Goal: Task Accomplishment & Management: Complete application form

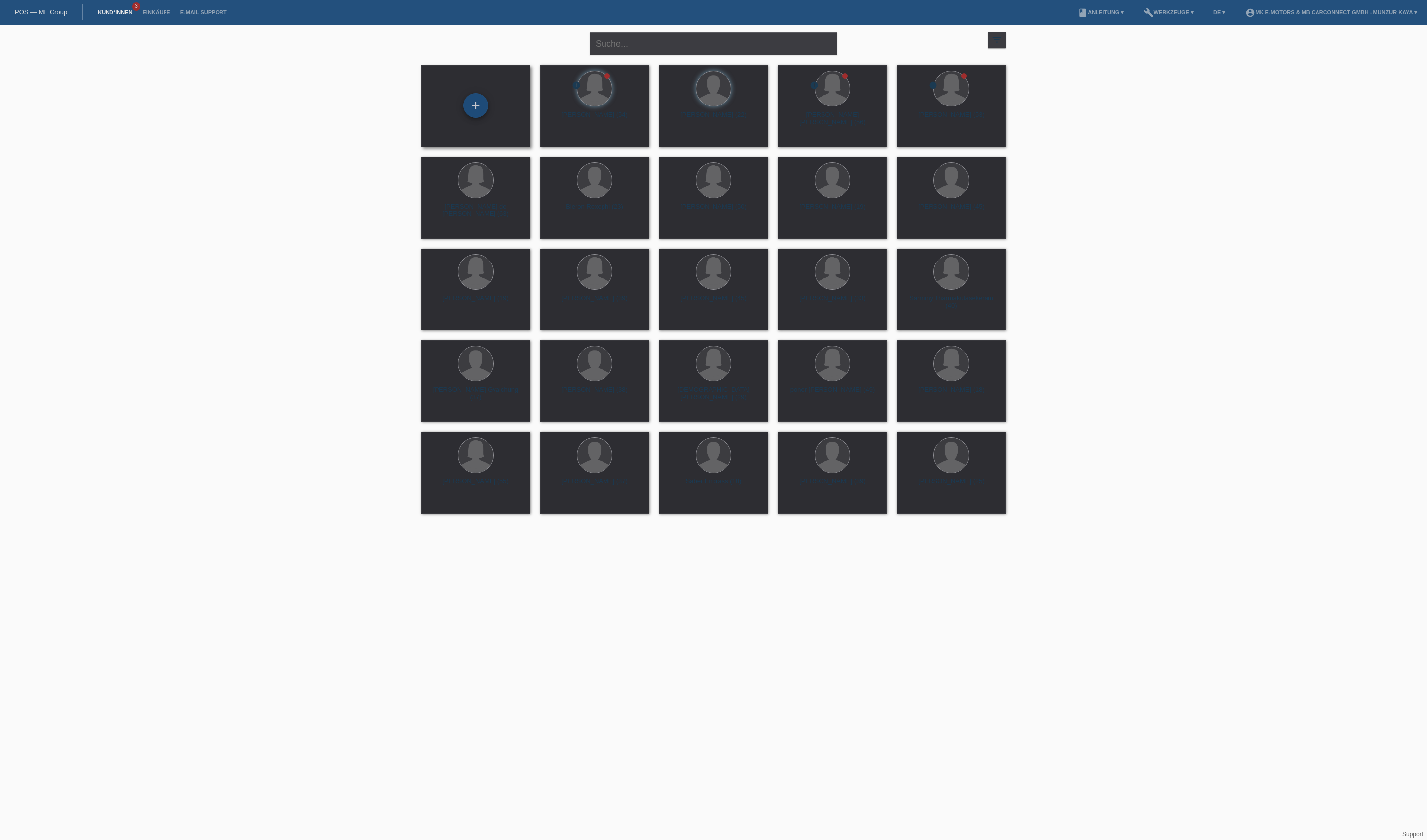
click at [478, 107] on div "+" at bounding box center [475, 105] width 24 height 17
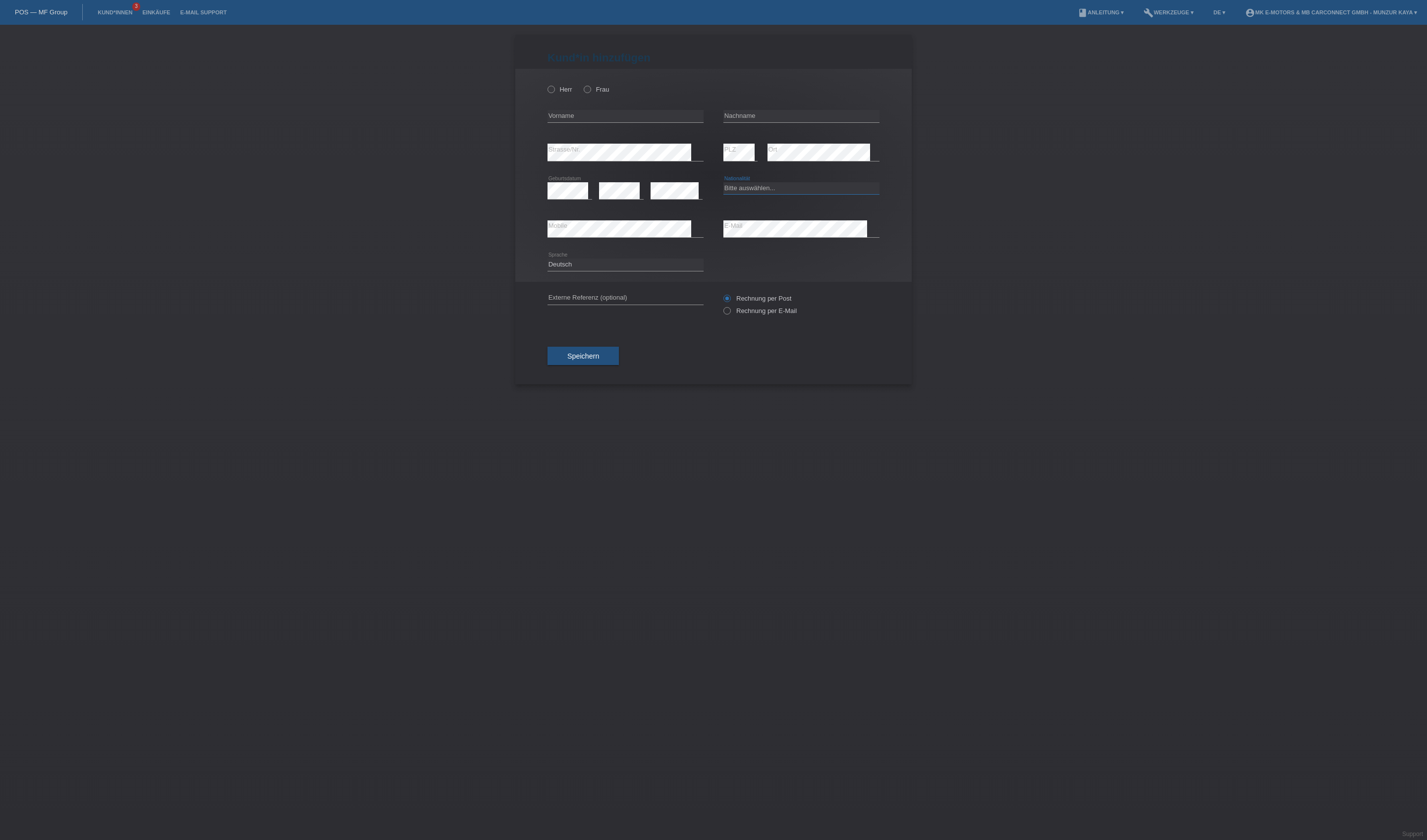
select select "AW"
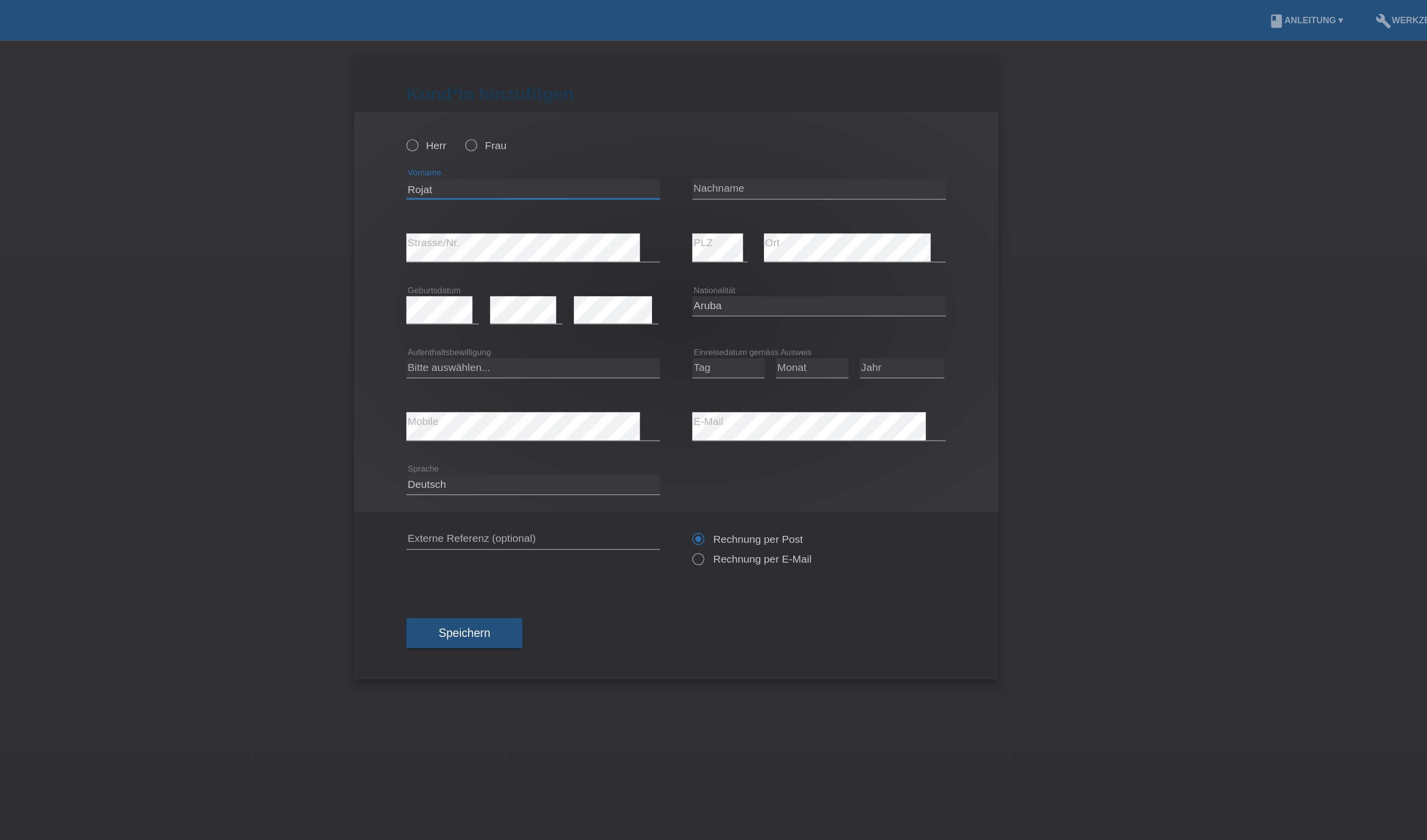
type input "Rojat"
type input "Cifci"
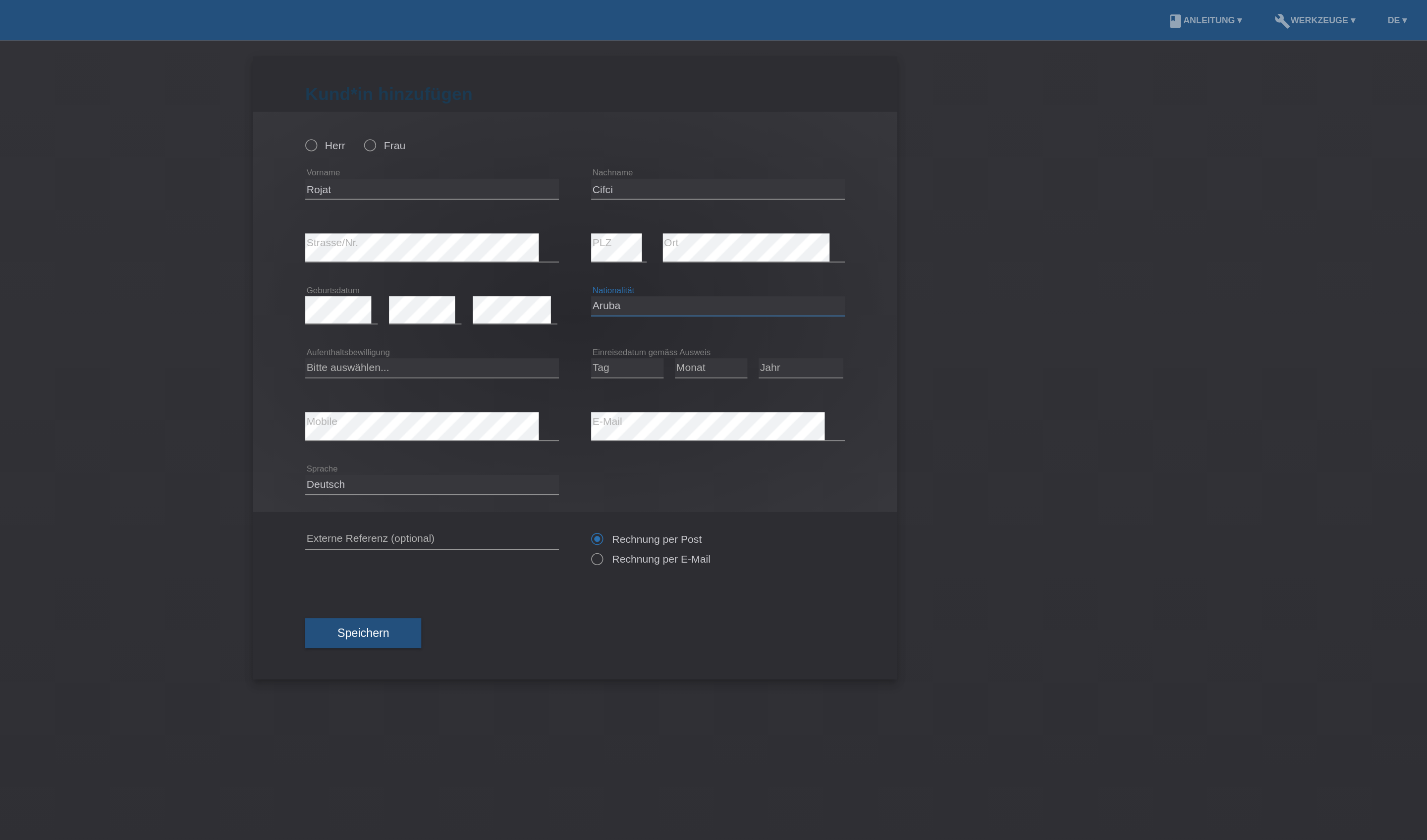
select select "TR"
select select "C"
select select "04"
select select "07"
select select "2006"
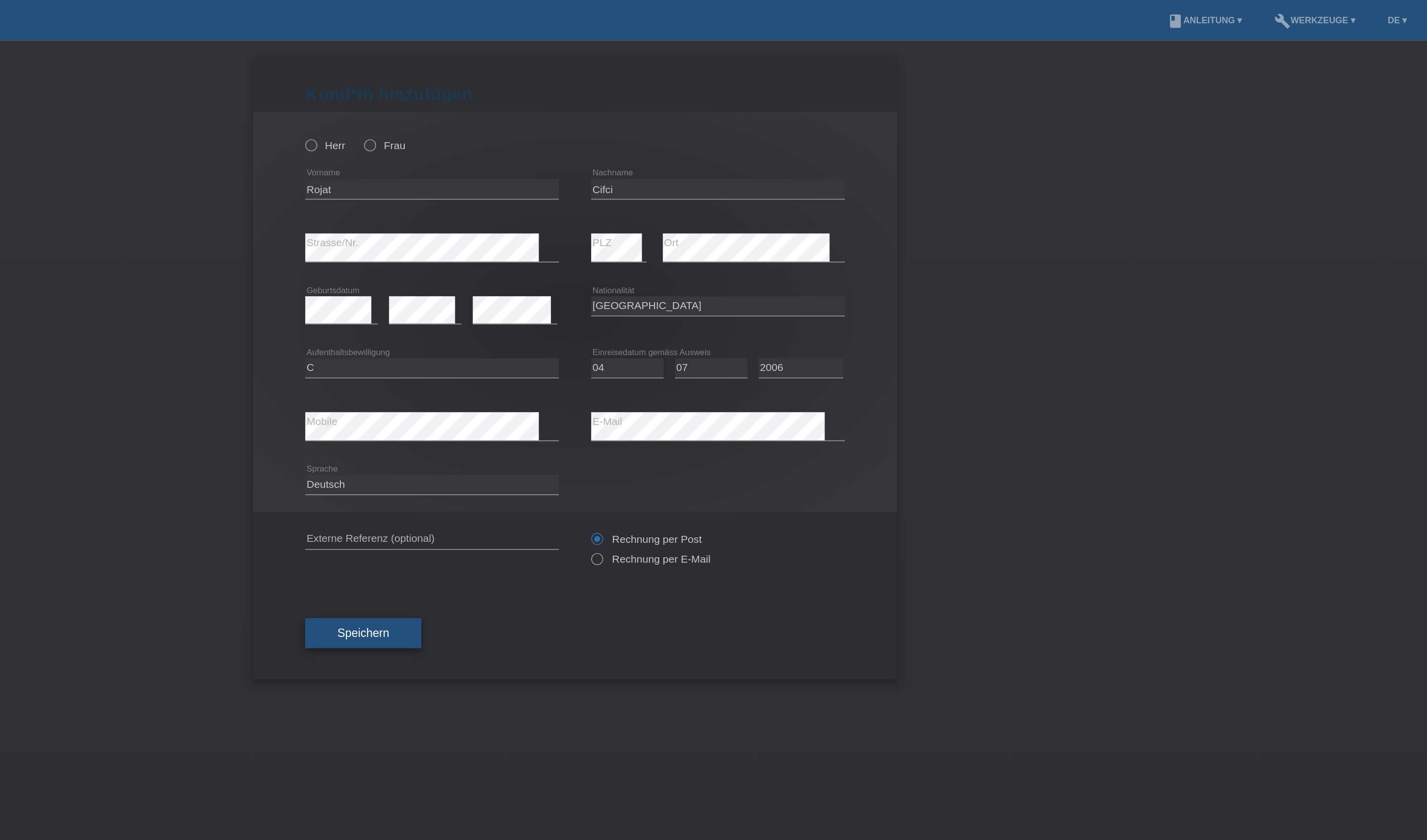
click at [547, 399] on button "Speichern" at bounding box center [583, 390] width 71 height 19
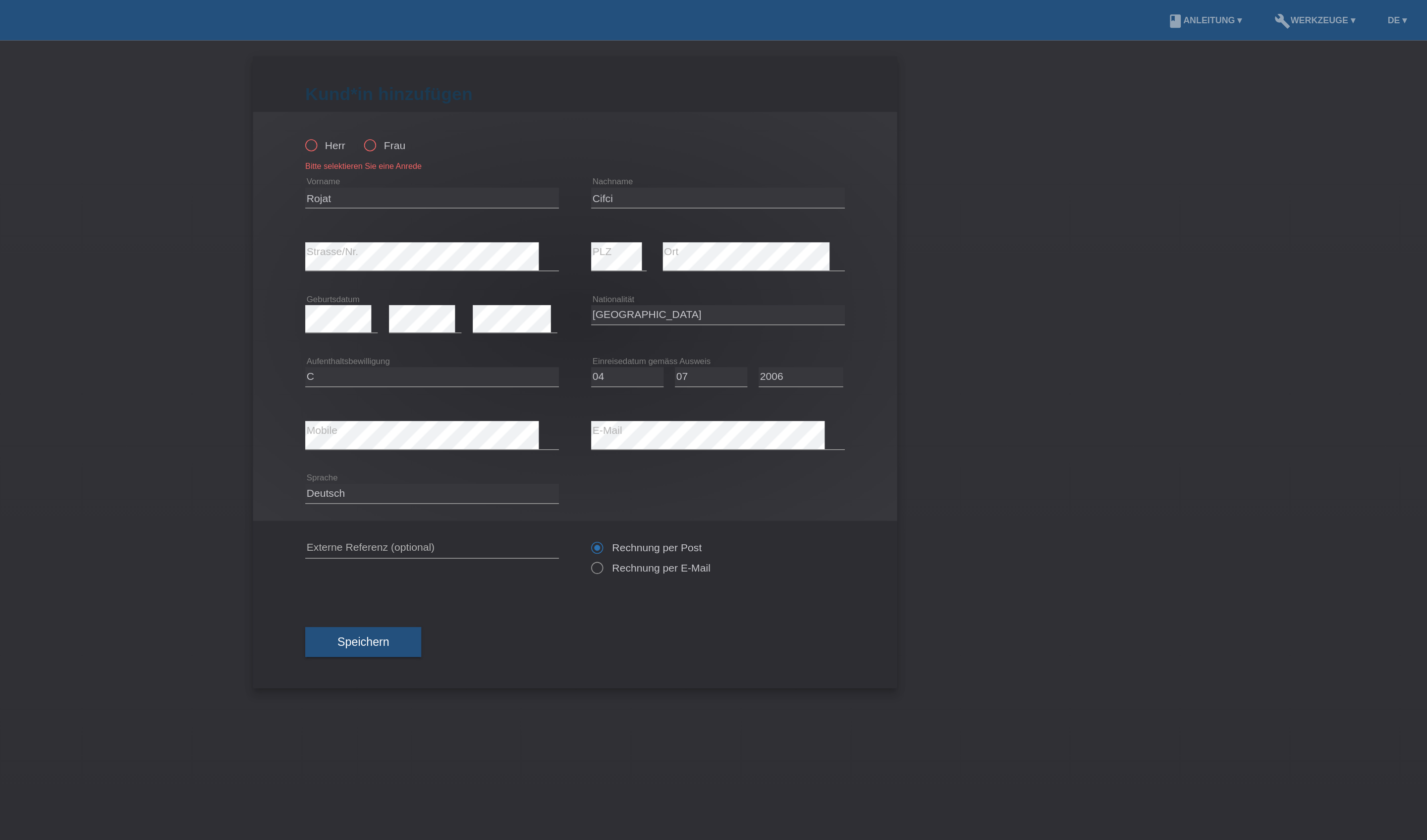
click at [546, 84] on icon at bounding box center [546, 84] width 0 height 0
click at [547, 92] on input "Herr" at bounding box center [551, 89] width 7 height 7
radio input "true"
click at [547, 405] on button "Speichern" at bounding box center [583, 395] width 71 height 19
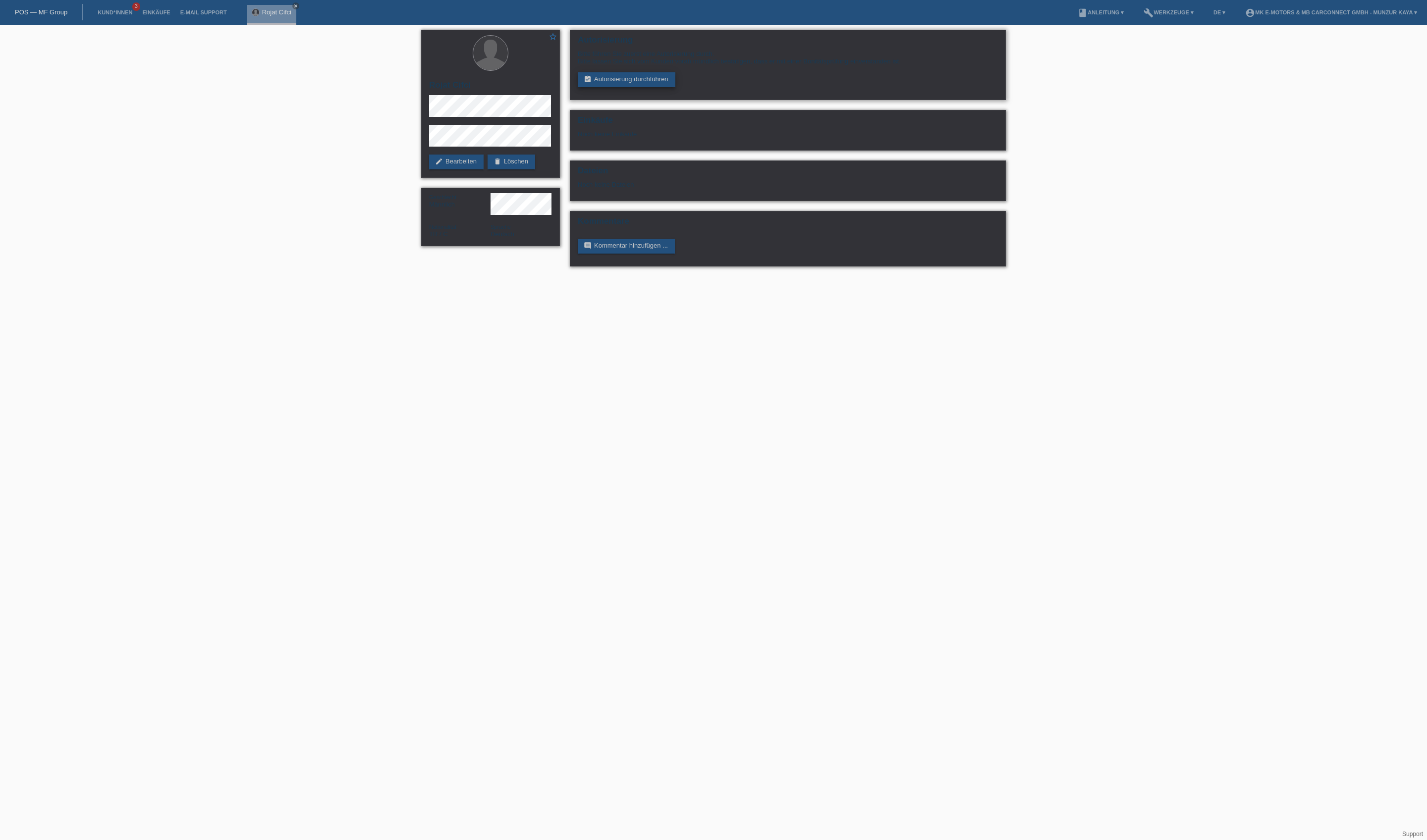
click at [653, 87] on link "assignment_turned_in Autorisierung durchführen" at bounding box center [627, 80] width 97 height 15
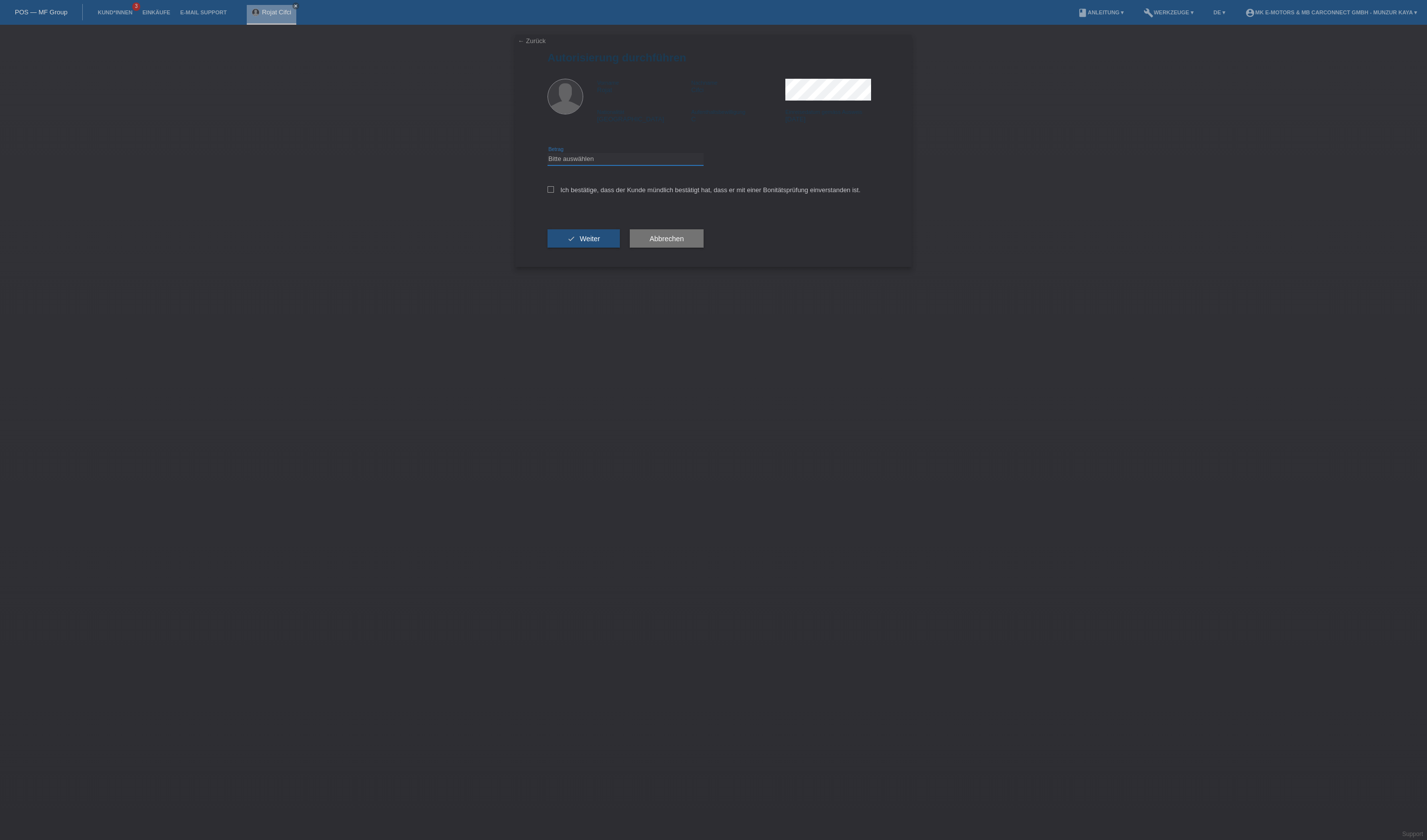
select select "3"
click at [645, 194] on label "Ich bestätige, dass der Kunde mündlich bestätigt hat, dass er mit einer Bonität…" at bounding box center [704, 189] width 313 height 7
click at [554, 193] on input "Ich bestätige, dass der Kunde mündlich bestätigt hat, dass er mit einer Bonität…" at bounding box center [551, 189] width 7 height 7
checkbox input "true"
click at [600, 243] on span "Weiter" at bounding box center [589, 239] width 20 height 8
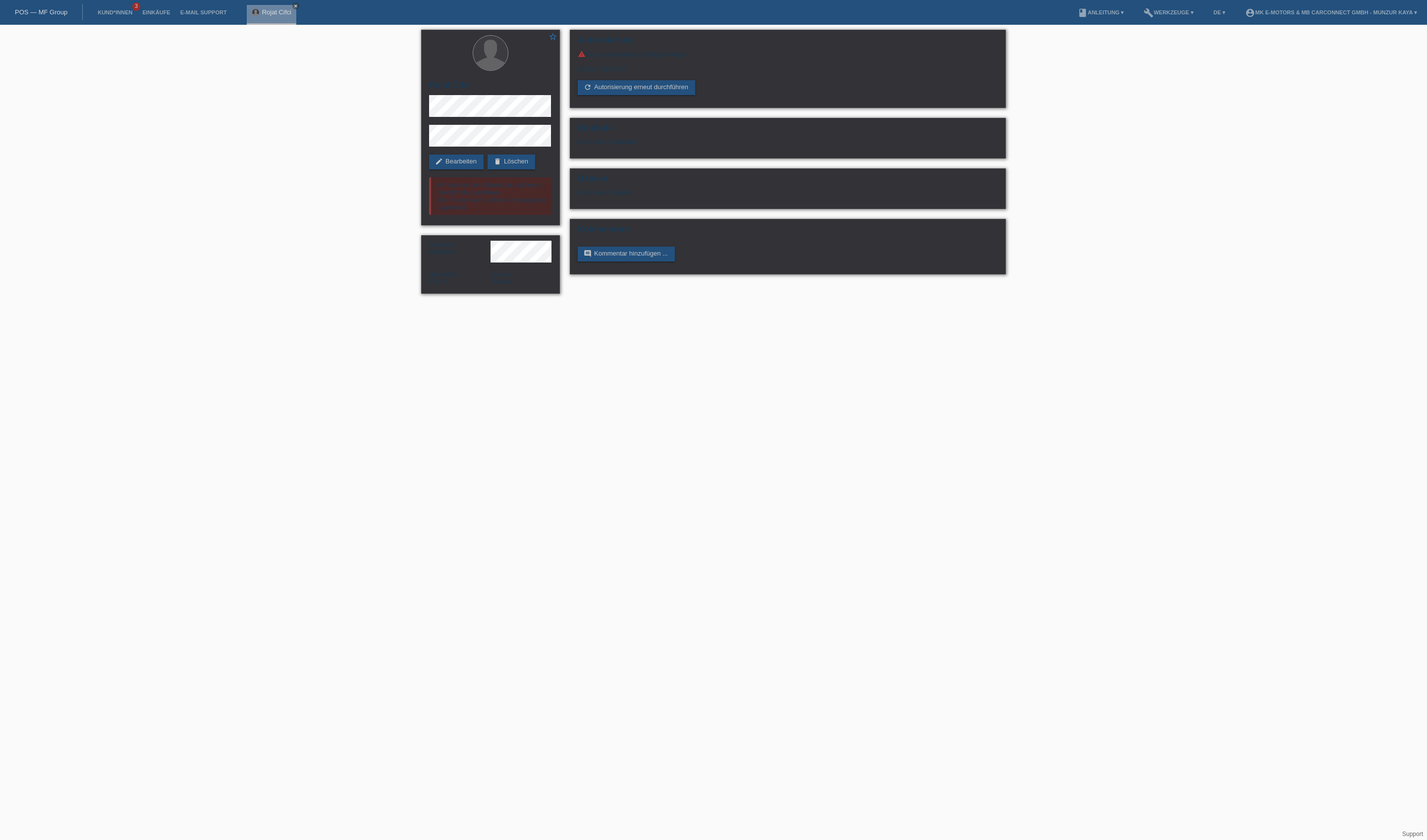
click at [301, 1] on div "Rojat Cifci close" at bounding box center [274, 12] width 54 height 25
click at [298, 3] on icon "close" at bounding box center [296, 6] width 5 height 5
click at [487, 169] on link "delete Löschen" at bounding box center [511, 162] width 48 height 15
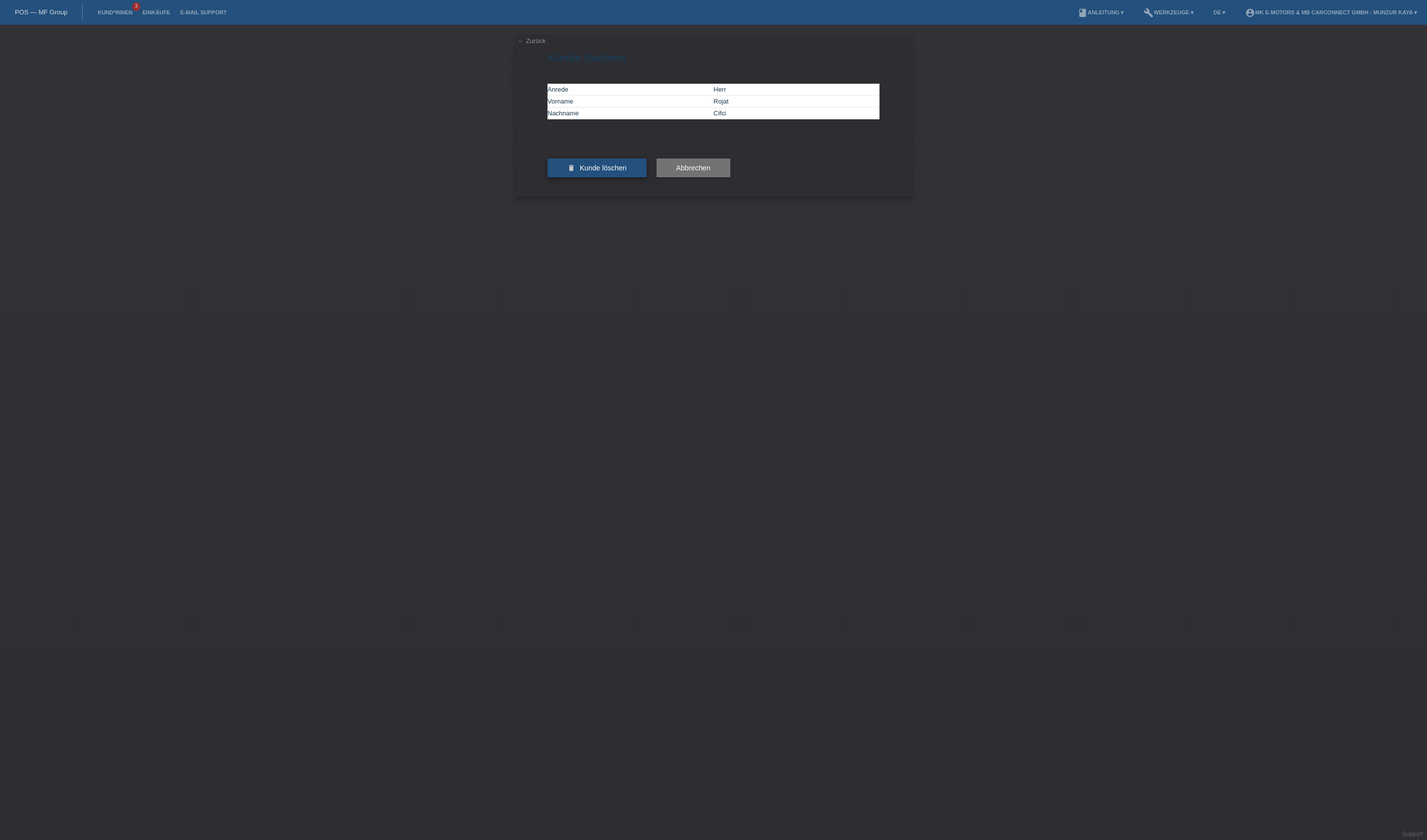
click at [627, 172] on span "Kunde löschen" at bounding box center [603, 168] width 47 height 8
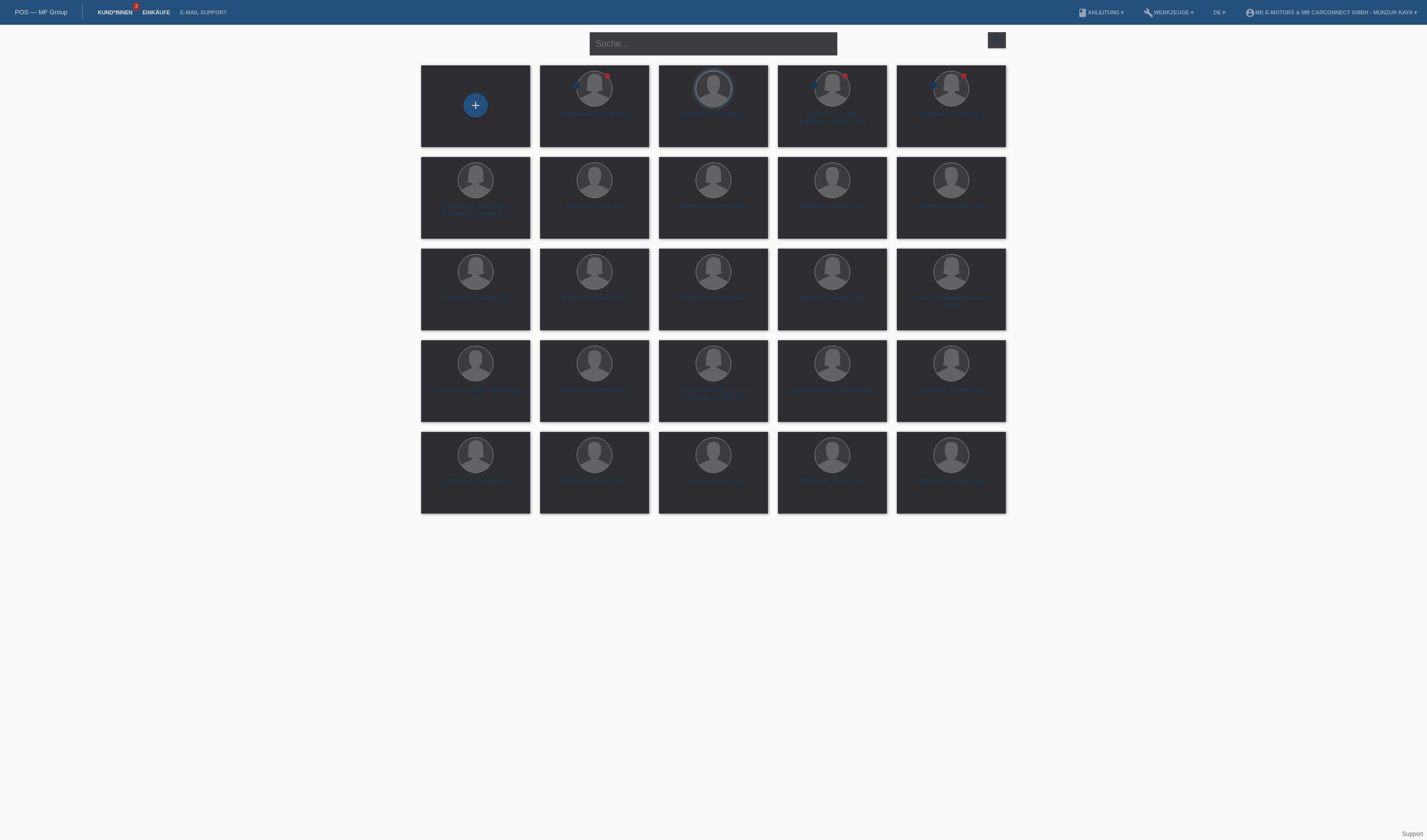
click at [175, 9] on link "Einkäufe" at bounding box center [156, 12] width 38 height 6
click at [478, 112] on div "+" at bounding box center [475, 105] width 24 height 17
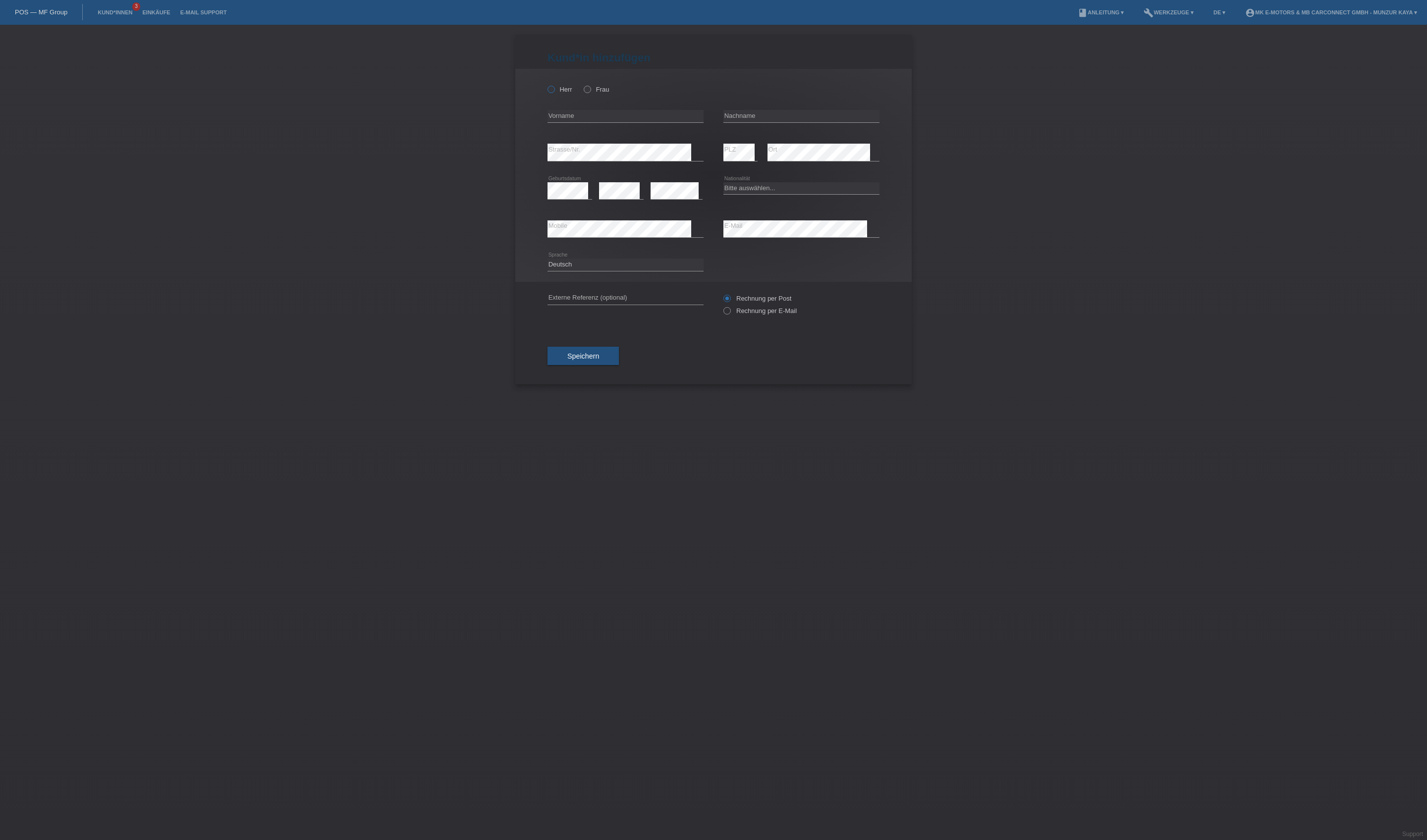
click at [571, 93] on label "Herr" at bounding box center [559, 89] width 25 height 7
click at [554, 92] on input "Herr" at bounding box center [551, 89] width 7 height 7
radio input "true"
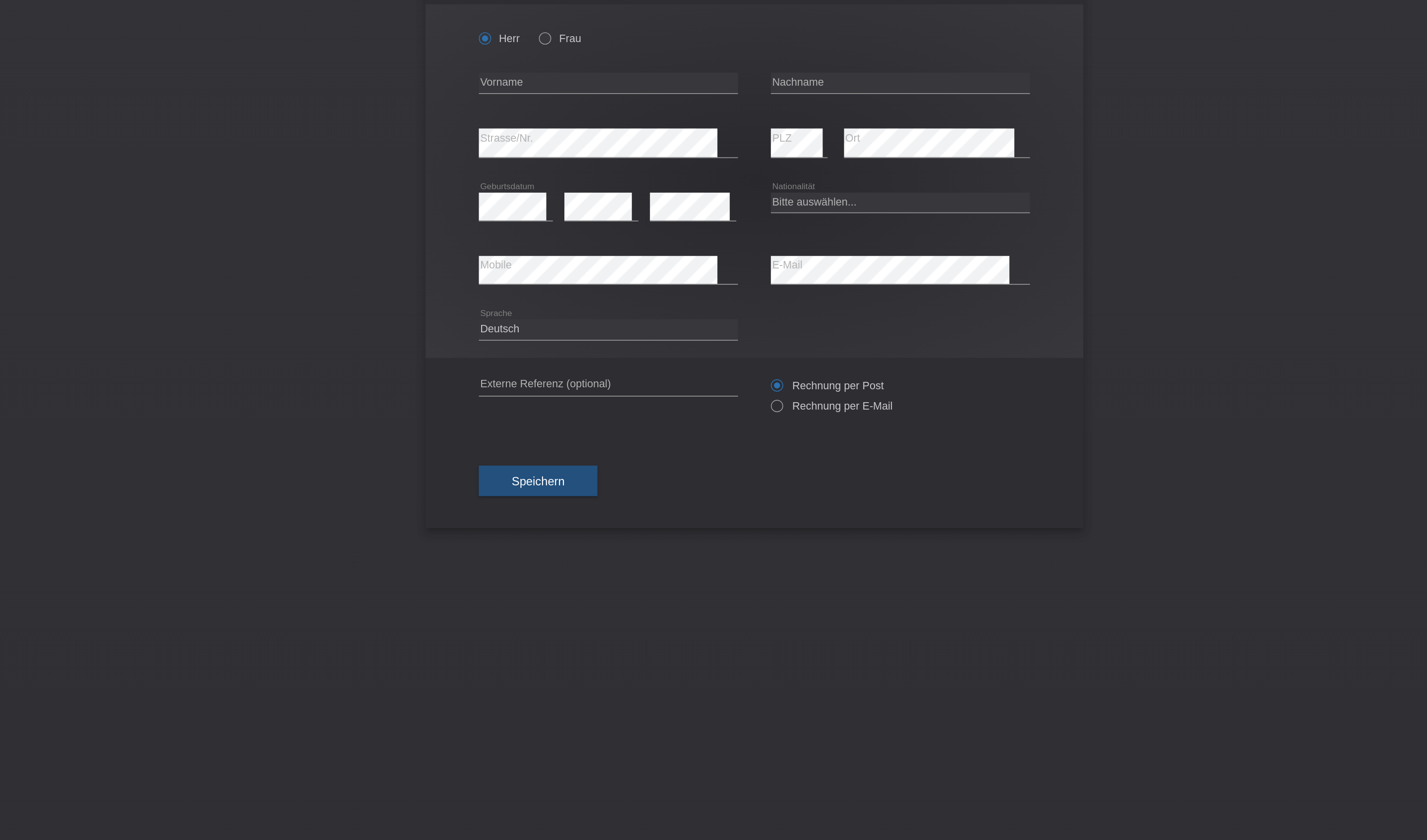
click at [547, 122] on icon at bounding box center [625, 122] width 156 height 1
click at [547, 110] on input "text" at bounding box center [625, 116] width 156 height 12
click at [547, 110] on input "Burunlu" at bounding box center [625, 116] width 156 height 12
type input "B"
click at [723, 110] on input "text" at bounding box center [802, 116] width 156 height 12
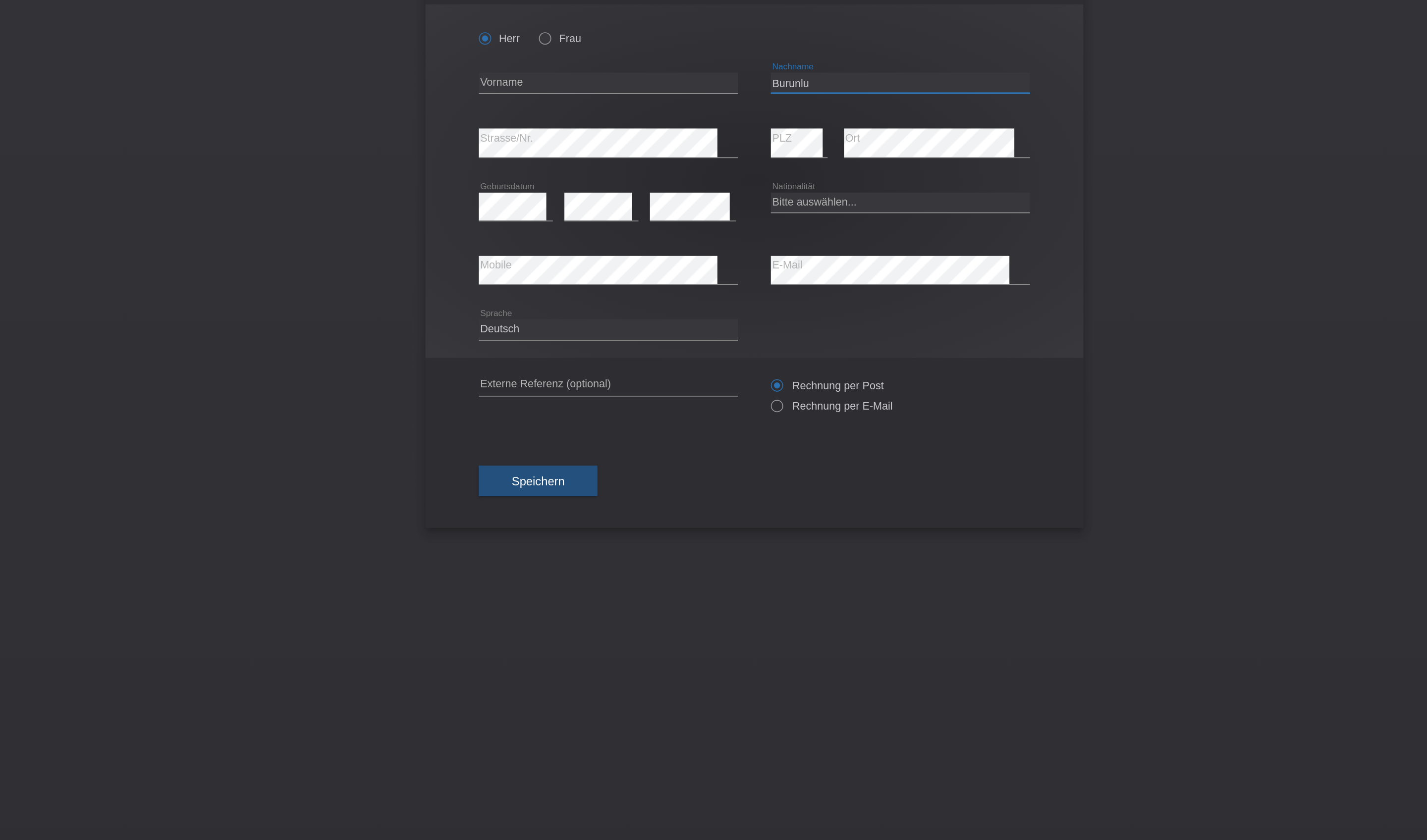
type input "Burunlu"
click at [547, 110] on input "text" at bounding box center [625, 116] width 156 height 12
type input "[PERSON_NAME]"
select select "TR"
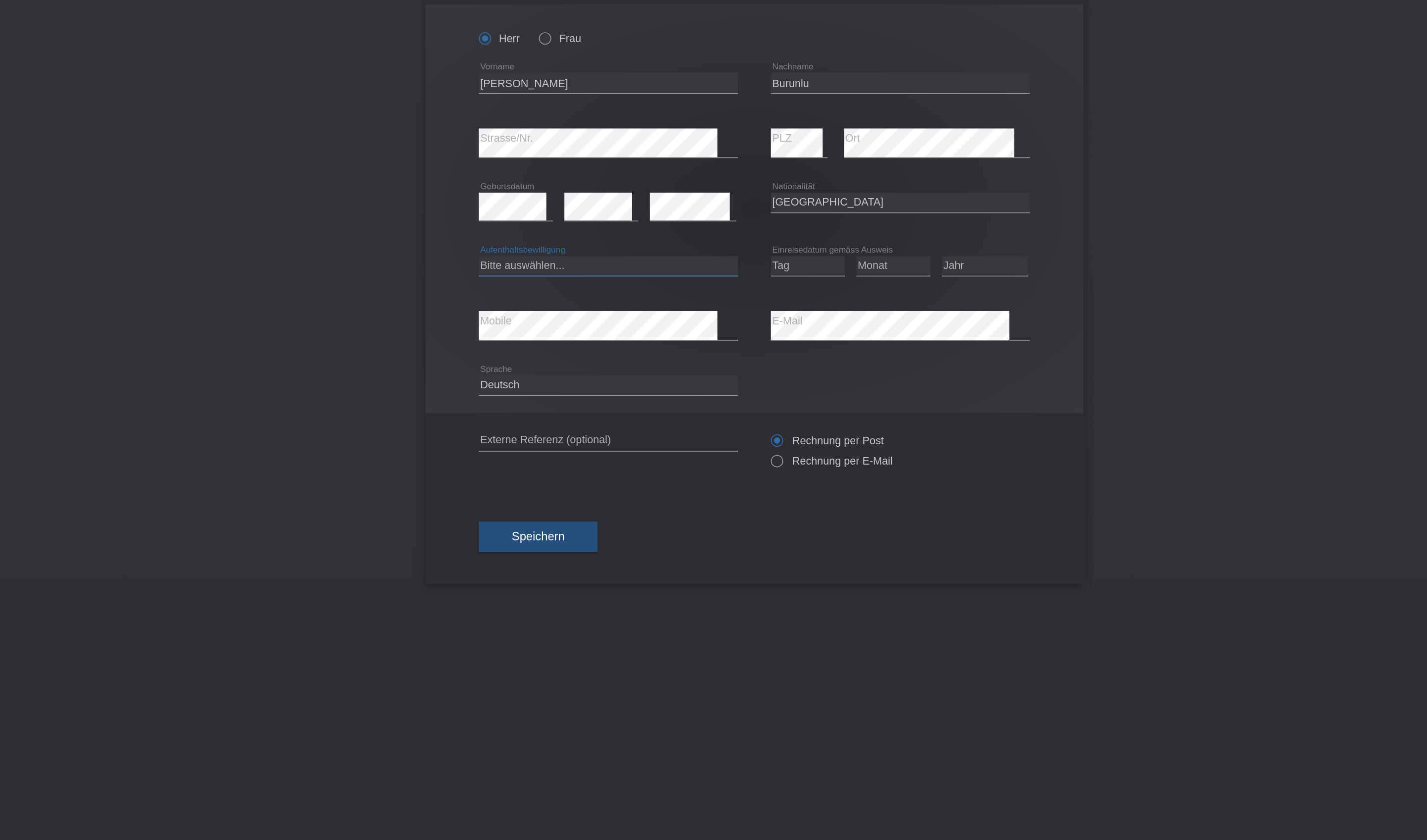
select select "C"
select select "26"
select select "05"
select select "1992"
click at [567, 393] on span "Speichern" at bounding box center [583, 389] width 32 height 8
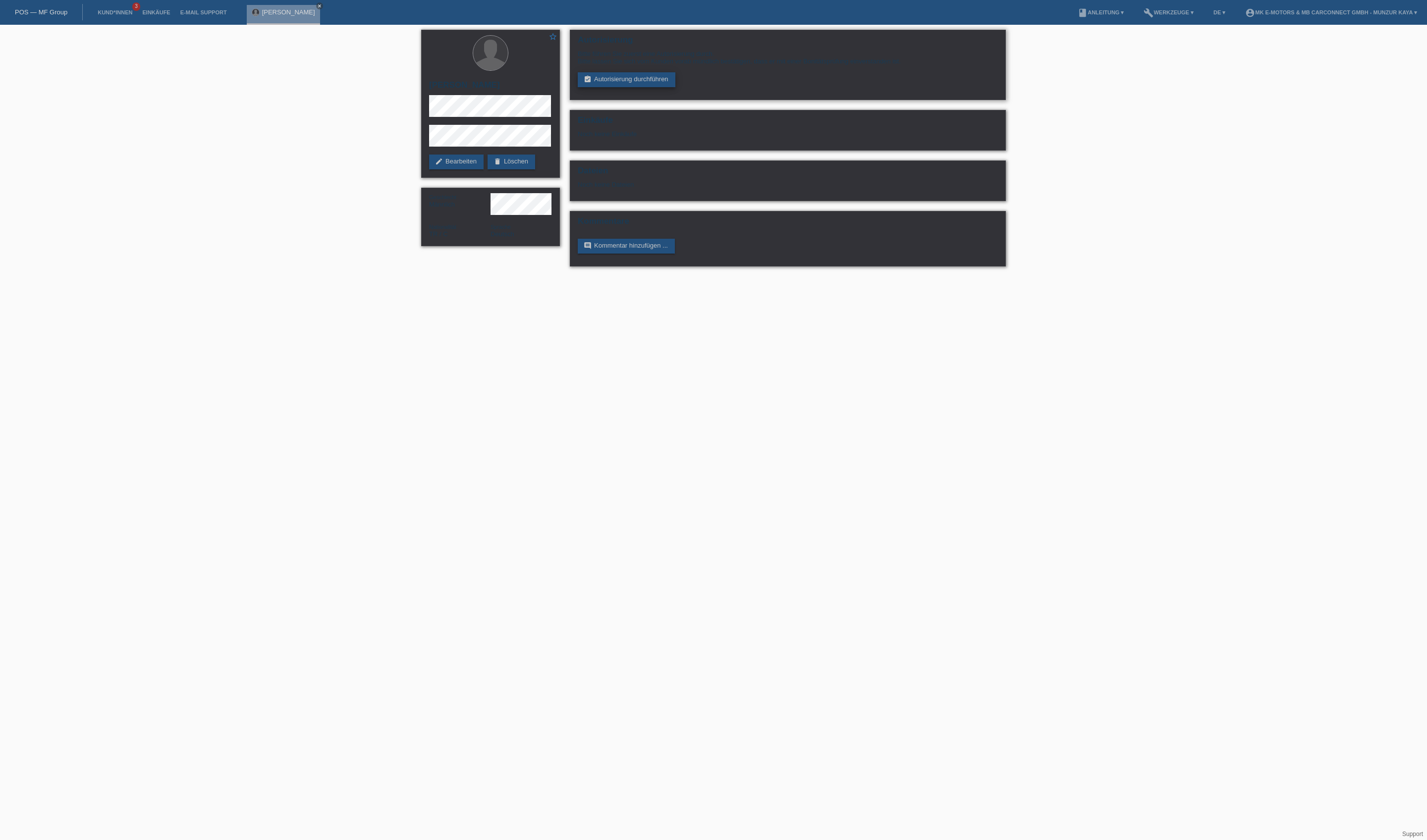
click at [642, 87] on link "assignment_turned_in Autorisierung durchführen" at bounding box center [627, 80] width 97 height 15
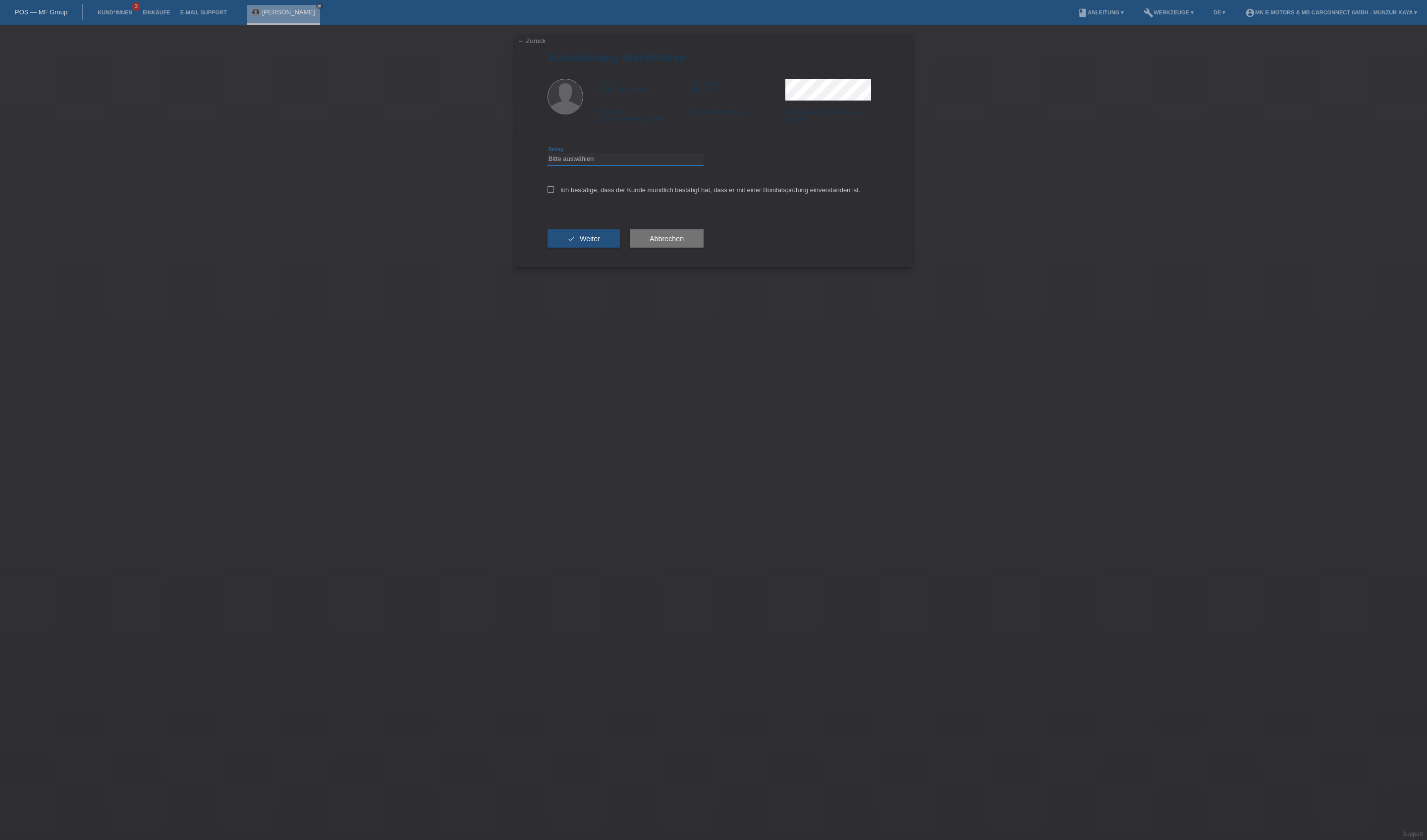
select select "3"
click at [565, 210] on div "Ich bestätige, dass der Kunde mündlich bestätigt hat, dass er mit einer Bonität…" at bounding box center [713, 193] width 332 height 34
click at [566, 194] on label "Ich bestätige, dass der Kunde mündlich bestätigt hat, dass er mit einer Bonität…" at bounding box center [704, 189] width 313 height 7
click at [554, 193] on input "Ich bestätige, dass der Kunde mündlich bestätigt hat, dass er mit einer Bonität…" at bounding box center [551, 189] width 7 height 7
checkbox input "true"
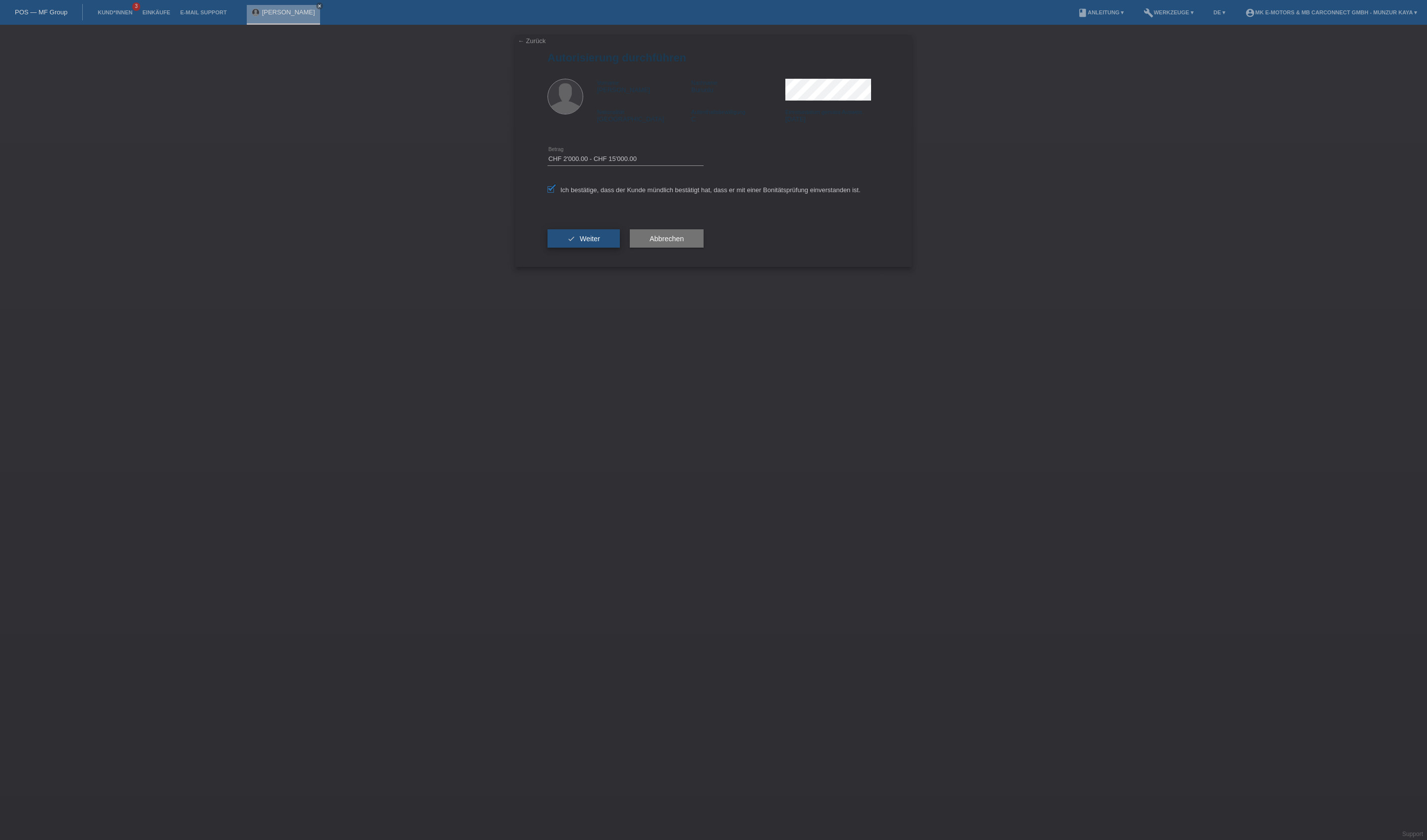
click at [594, 248] on button "check Weiter" at bounding box center [583, 239] width 73 height 19
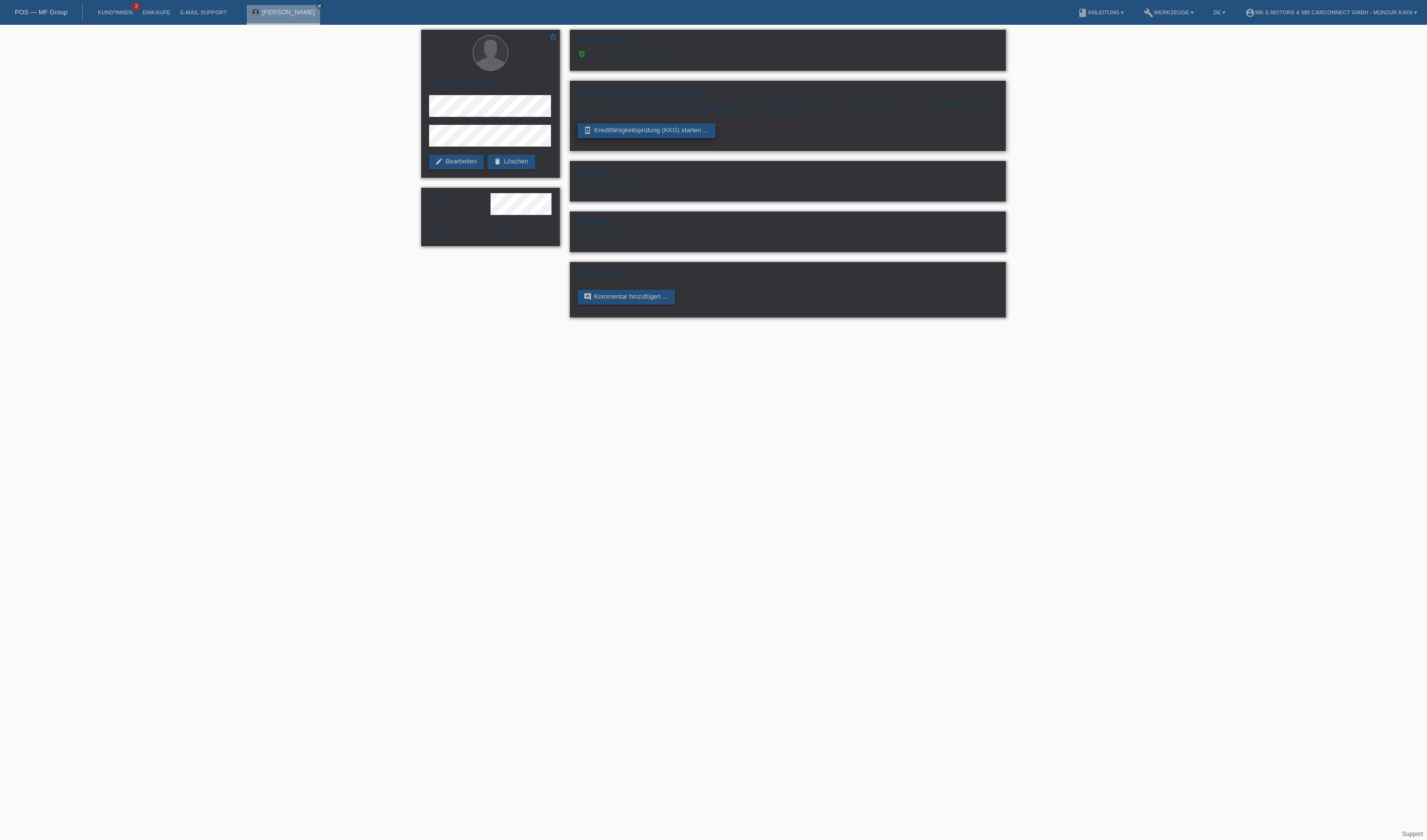
click at [638, 138] on link "perm_device_information Kreditfähigkeitsprüfung (KKG) starten ..." at bounding box center [646, 131] width 138 height 15
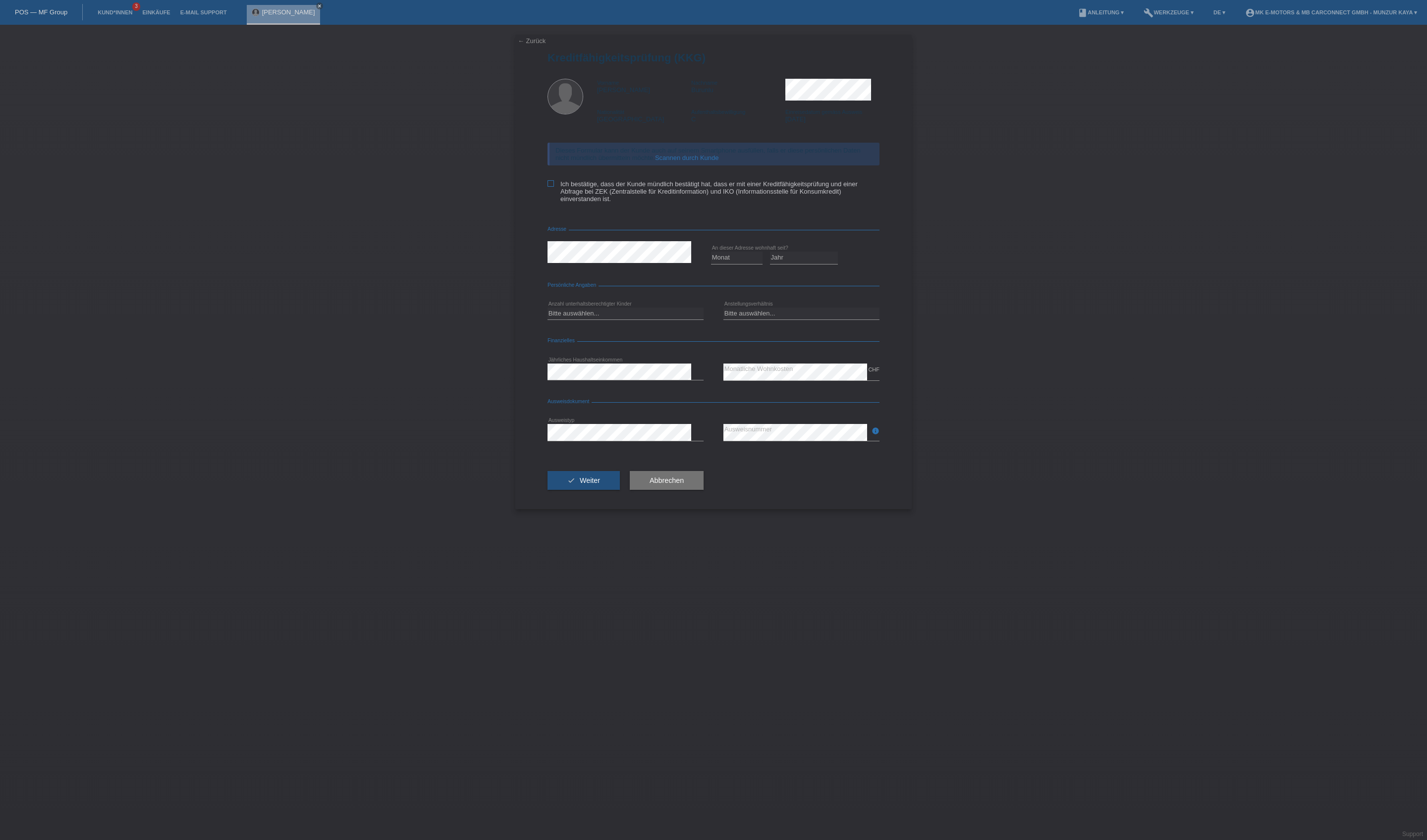
click at [620, 203] on label "Ich bestätige, dass der Kunde mündlich bestätigt hat, dass er mit einer Kreditf…" at bounding box center [713, 192] width 332 height 22
click at [554, 187] on input "Ich bestätige, dass der Kunde mündlich bestätigt hat, dass er mit einer Kreditf…" at bounding box center [551, 184] width 7 height 7
checkbox input "true"
select select "05"
select select "2019"
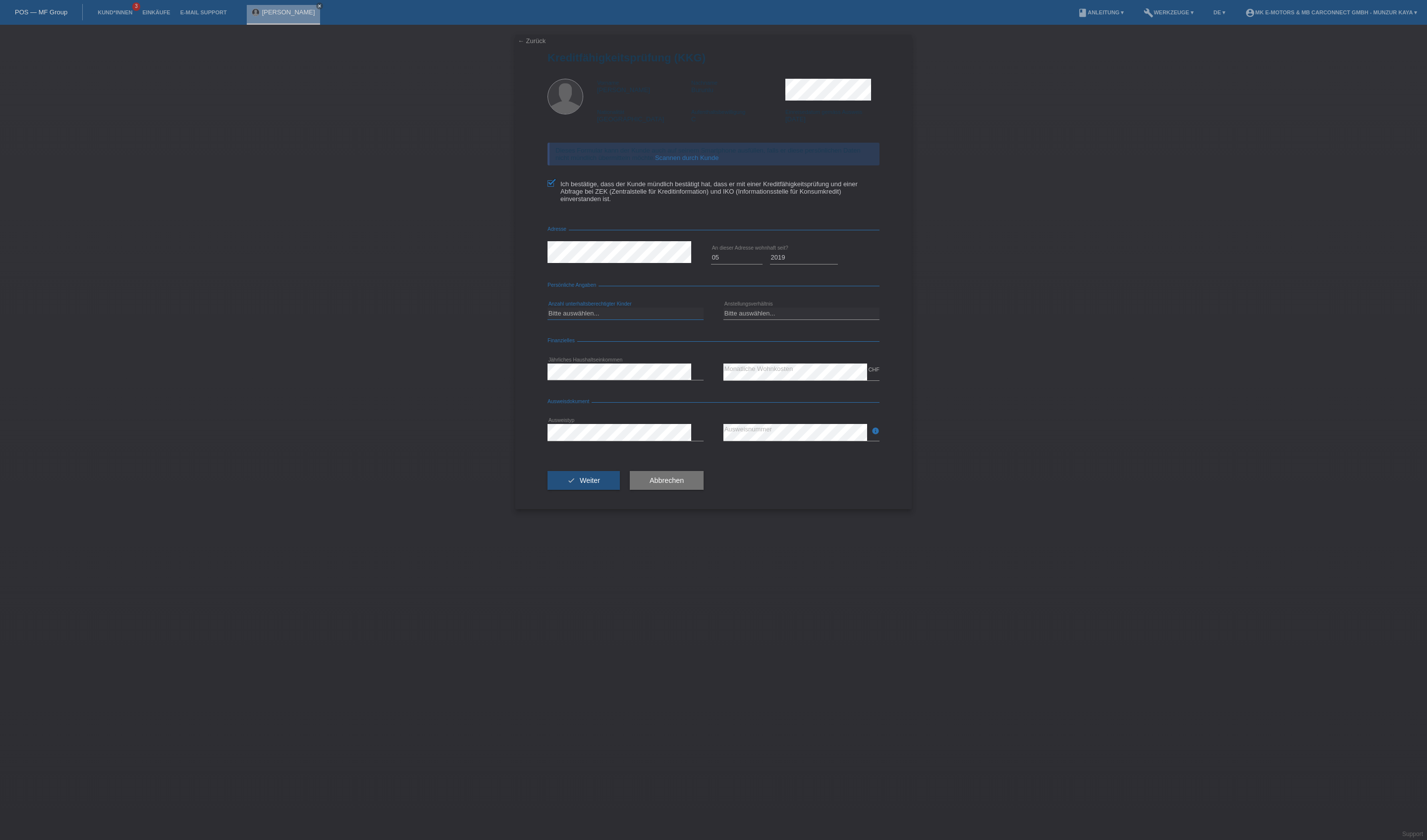
select select "1"
select select "UNLIMITED"
click at [620, 490] on button "check Weiter" at bounding box center [583, 481] width 73 height 19
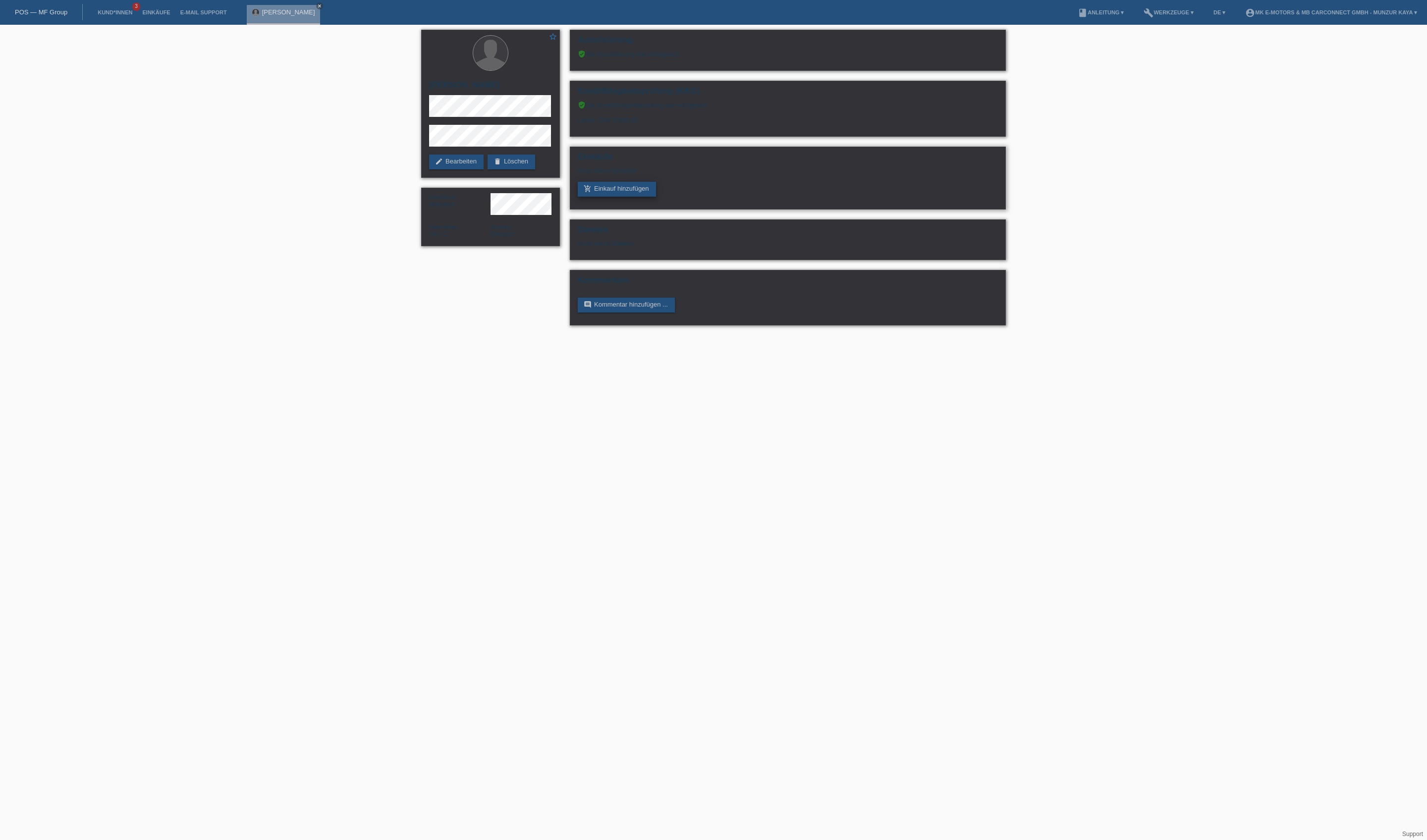
click at [656, 197] on link "add_shopping_cart Einkauf hinzufügen" at bounding box center [617, 189] width 78 height 15
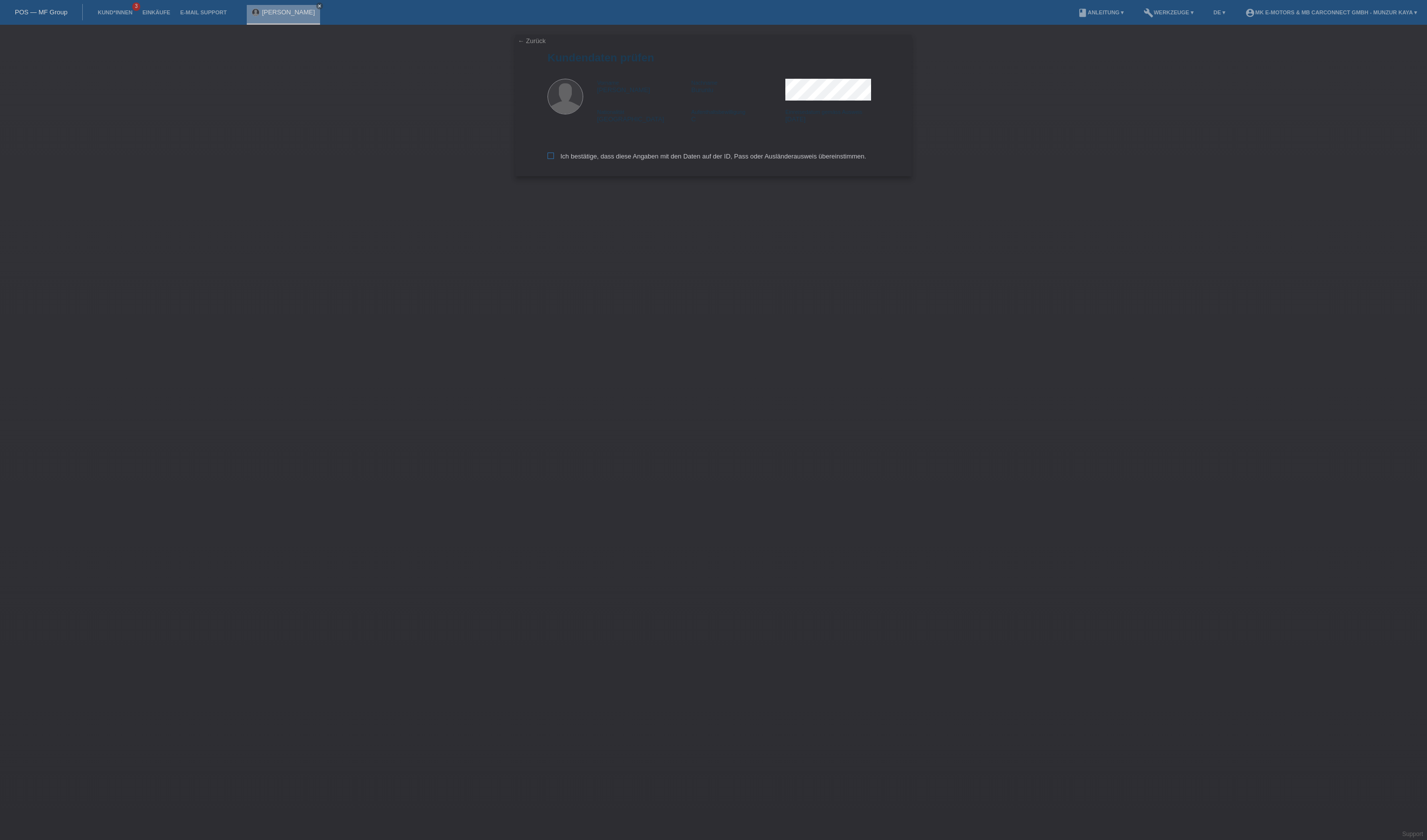
click at [654, 160] on label "Ich bestätige, dass diese Angaben mit den Daten auf der ID, Pass oder Ausländer…" at bounding box center [706, 156] width 319 height 7
click at [554, 159] on input "Ich bestätige, dass diese Angaben mit den Daten auf der ID, Pass oder Ausländer…" at bounding box center [551, 156] width 7 height 7
checkbox input "true"
click at [618, 96] on input "text" at bounding box center [625, 90] width 156 height 12
click at [583, 96] on input "text" at bounding box center [625, 90] width 156 height 12
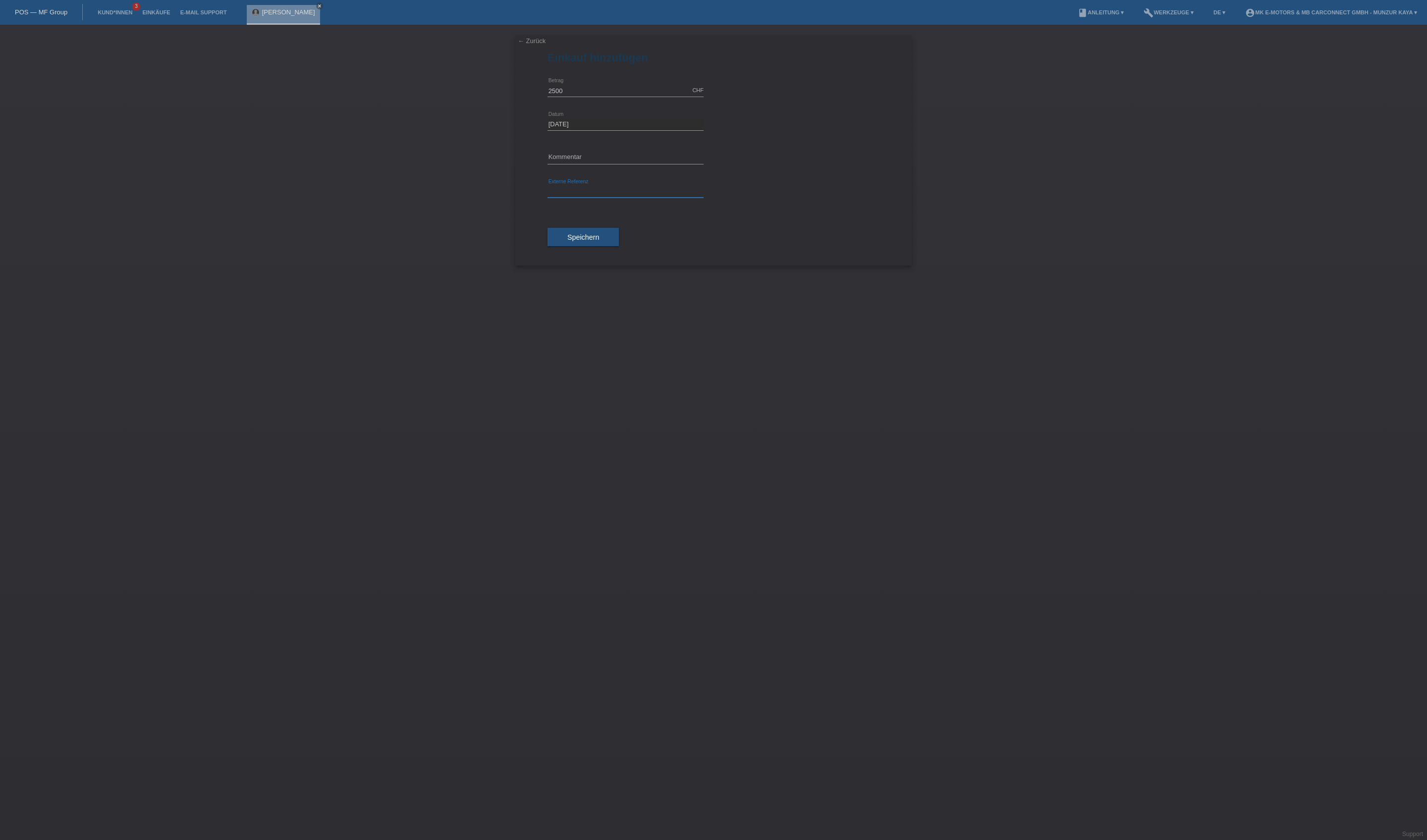
type input "2500.00"
click at [603, 198] on input "text" at bounding box center [625, 192] width 156 height 12
type input "MK city Go"
click at [599, 241] on span "Speichern" at bounding box center [583, 237] width 32 height 8
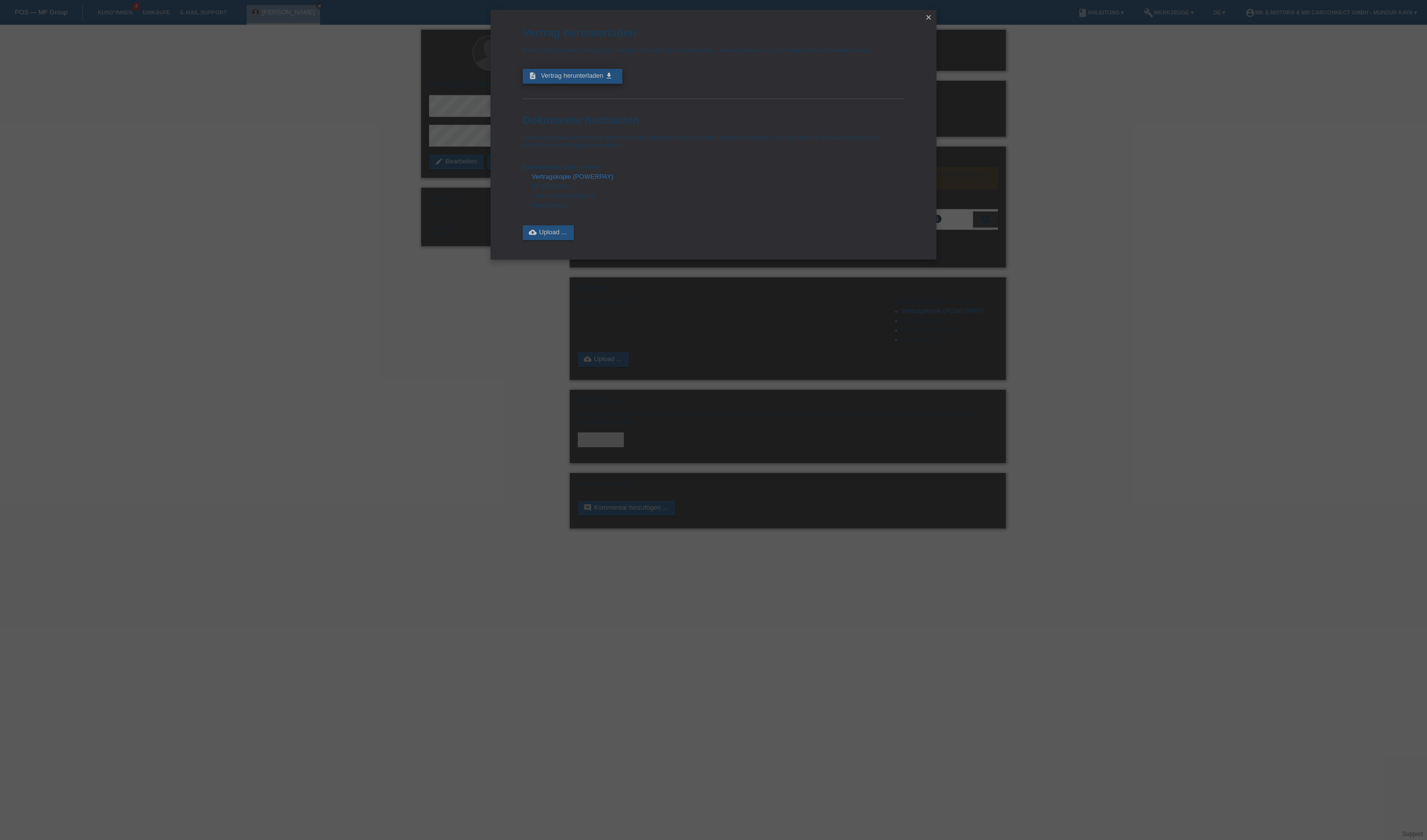
click at [603, 79] on span "Vertrag herunterladen" at bounding box center [572, 75] width 63 height 7
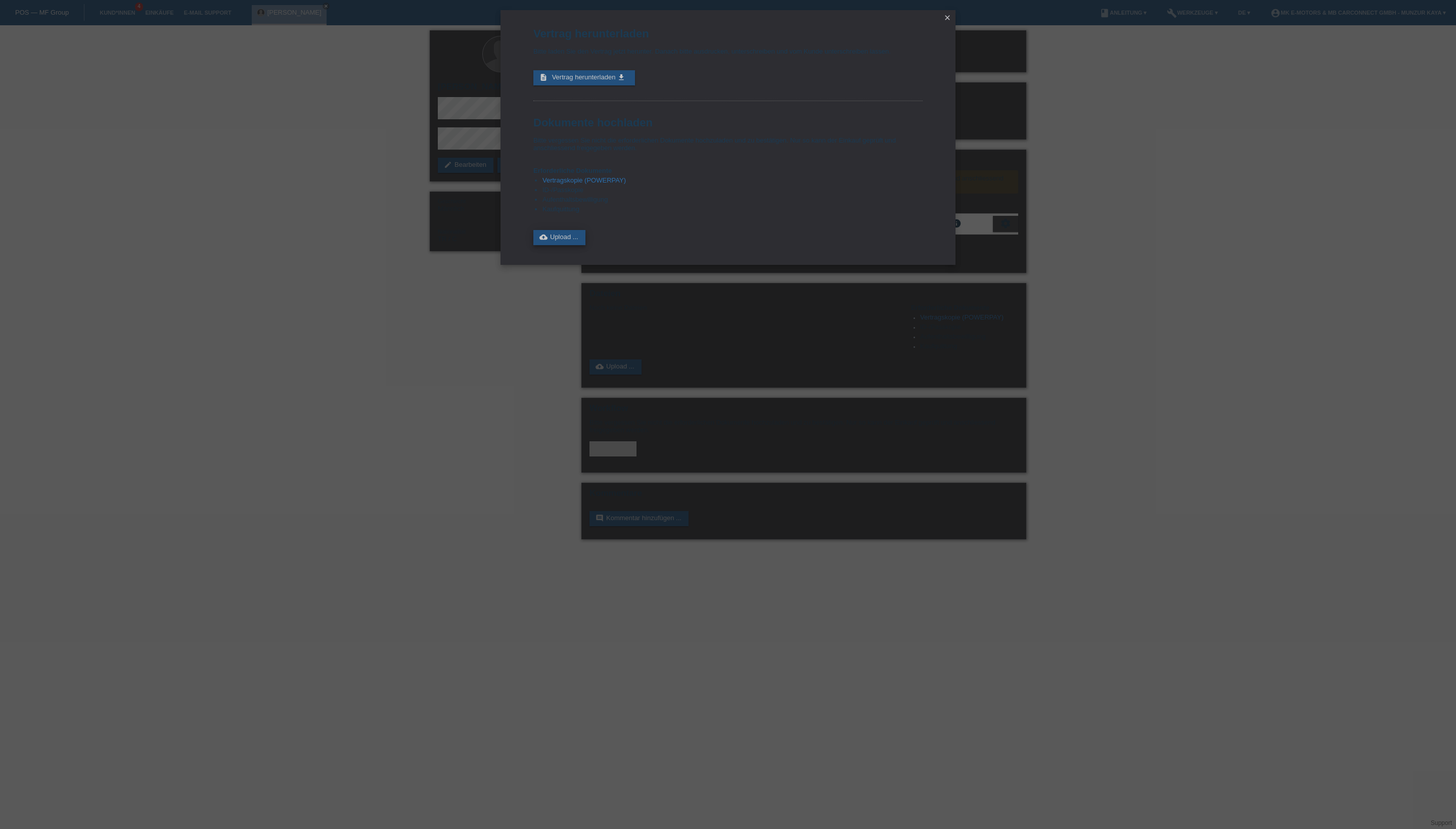
click at [586, 245] on link "cloud_upload Upload ..." at bounding box center [560, 237] width 52 height 15
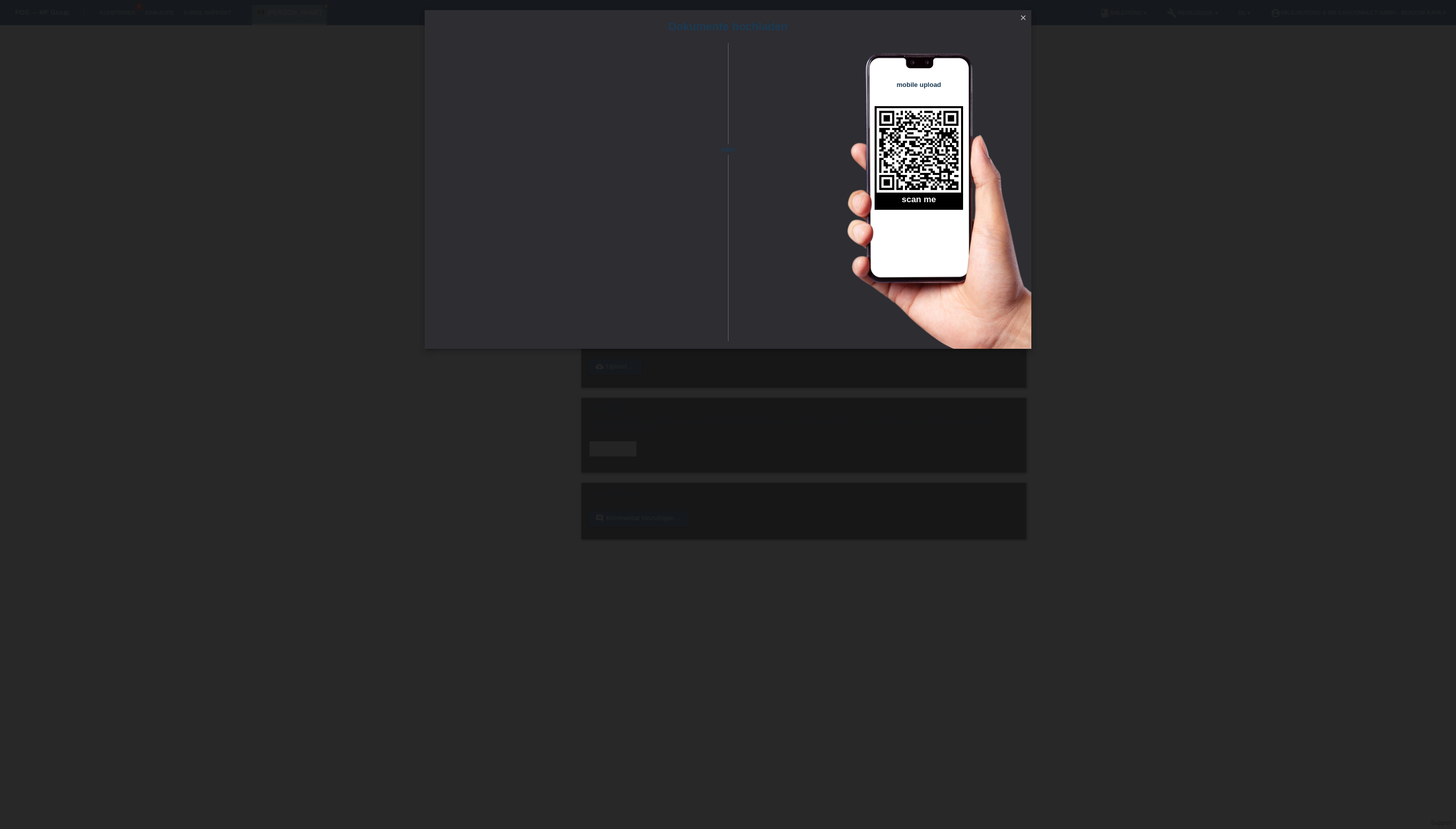
click at [1022, 14] on icon "close" at bounding box center [1023, 18] width 8 height 8
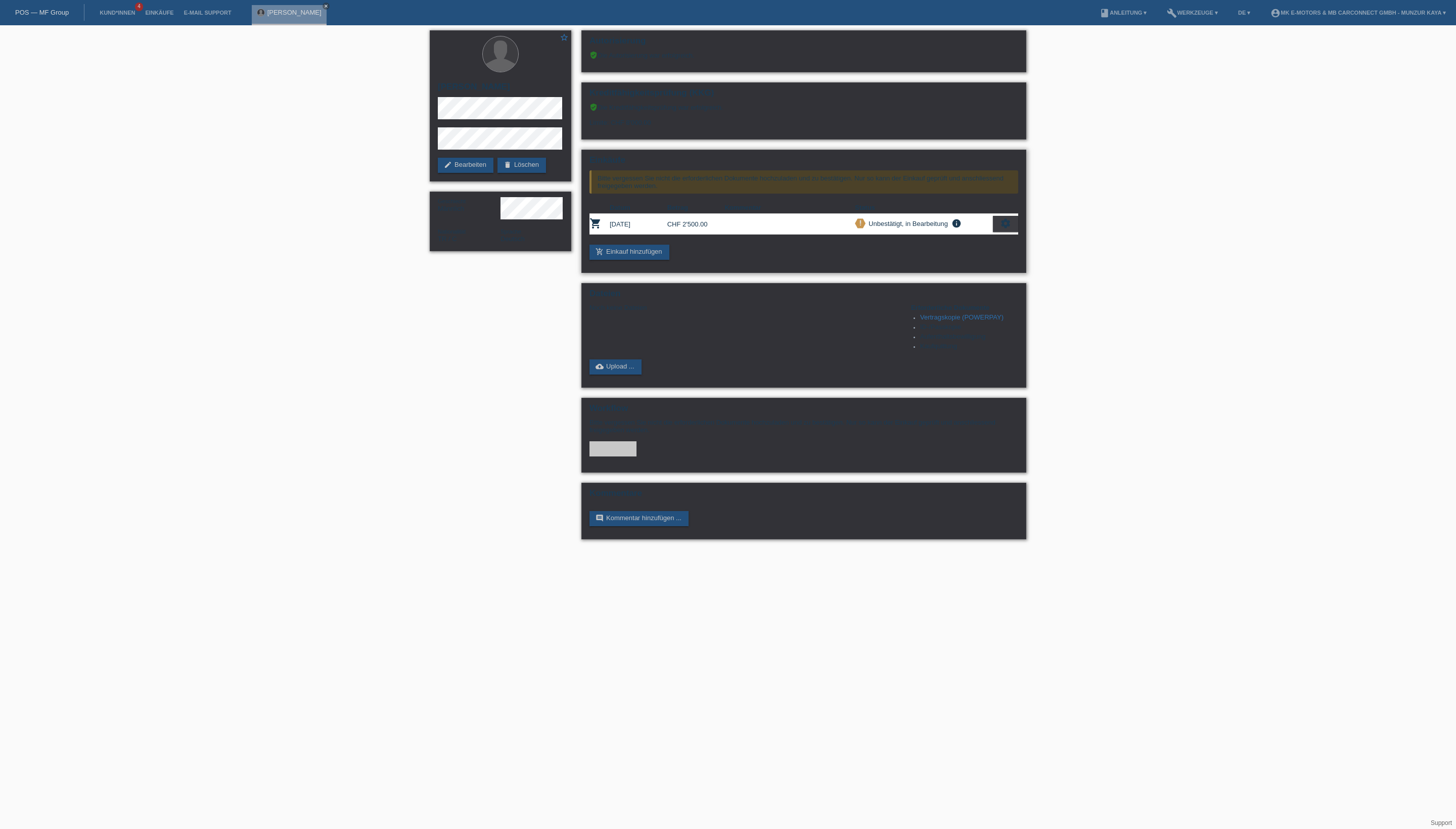
click at [995, 232] on div "settings" at bounding box center [1006, 224] width 25 height 16
click at [642, 375] on link "cloud_upload Upload ..." at bounding box center [616, 367] width 52 height 15
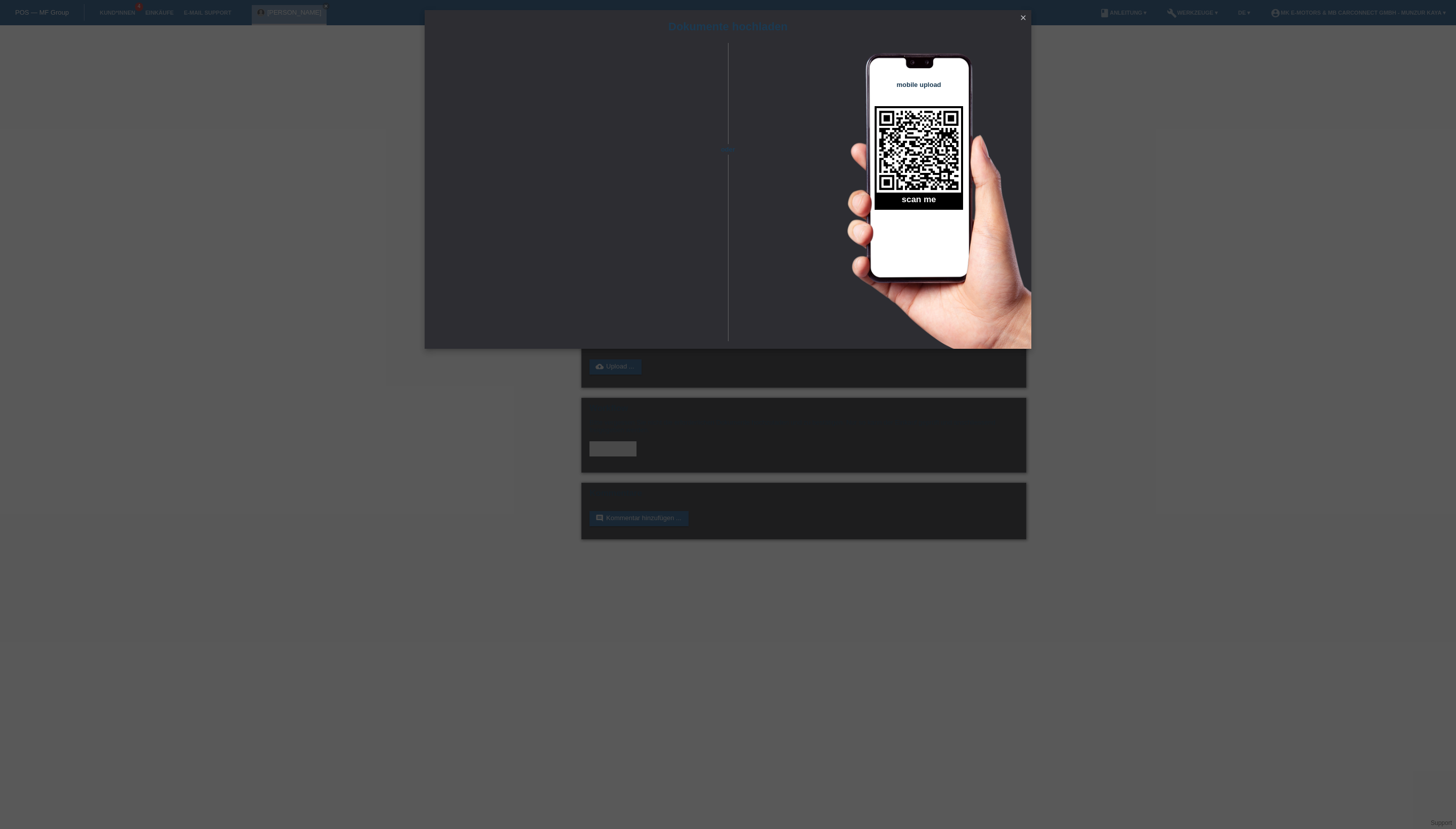
click at [1021, 23] on link "close" at bounding box center [1023, 18] width 13 height 12
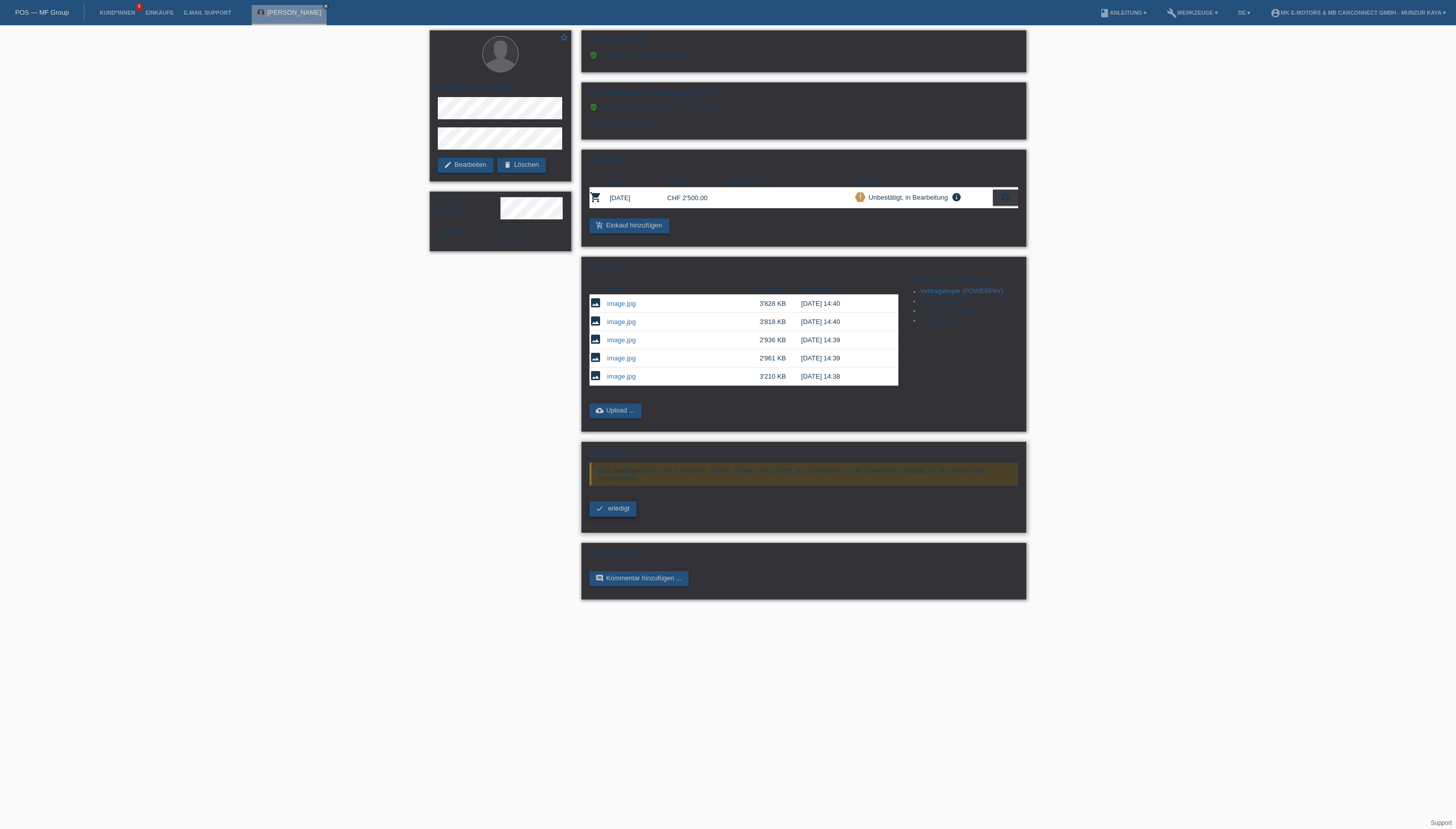
click at [626, 517] on link "check erledigt" at bounding box center [613, 509] width 47 height 15
click at [630, 512] on span "erledigt" at bounding box center [619, 508] width 21 height 7
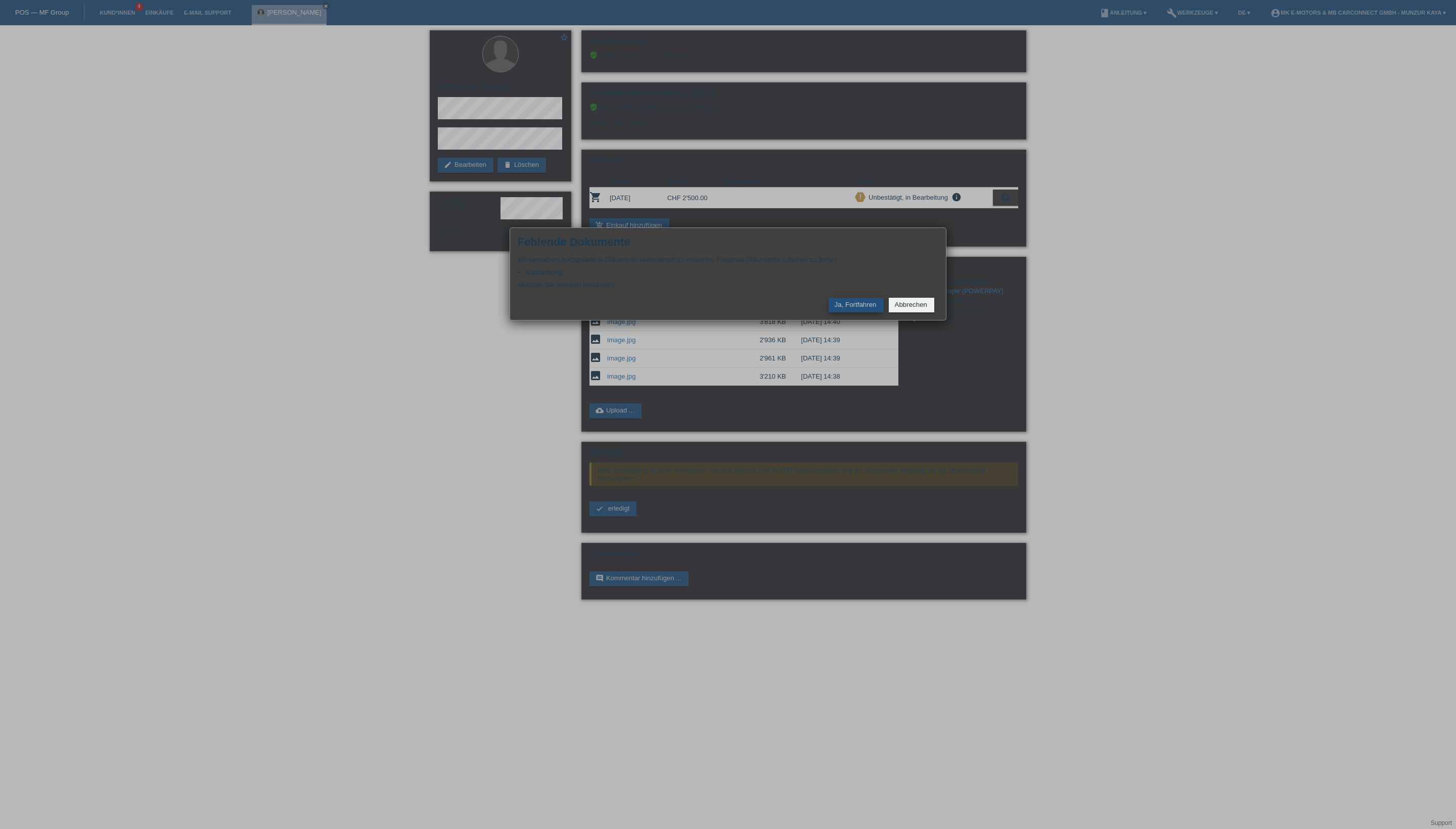
click at [829, 312] on button "Ja, Fortfahren" at bounding box center [856, 305] width 55 height 15
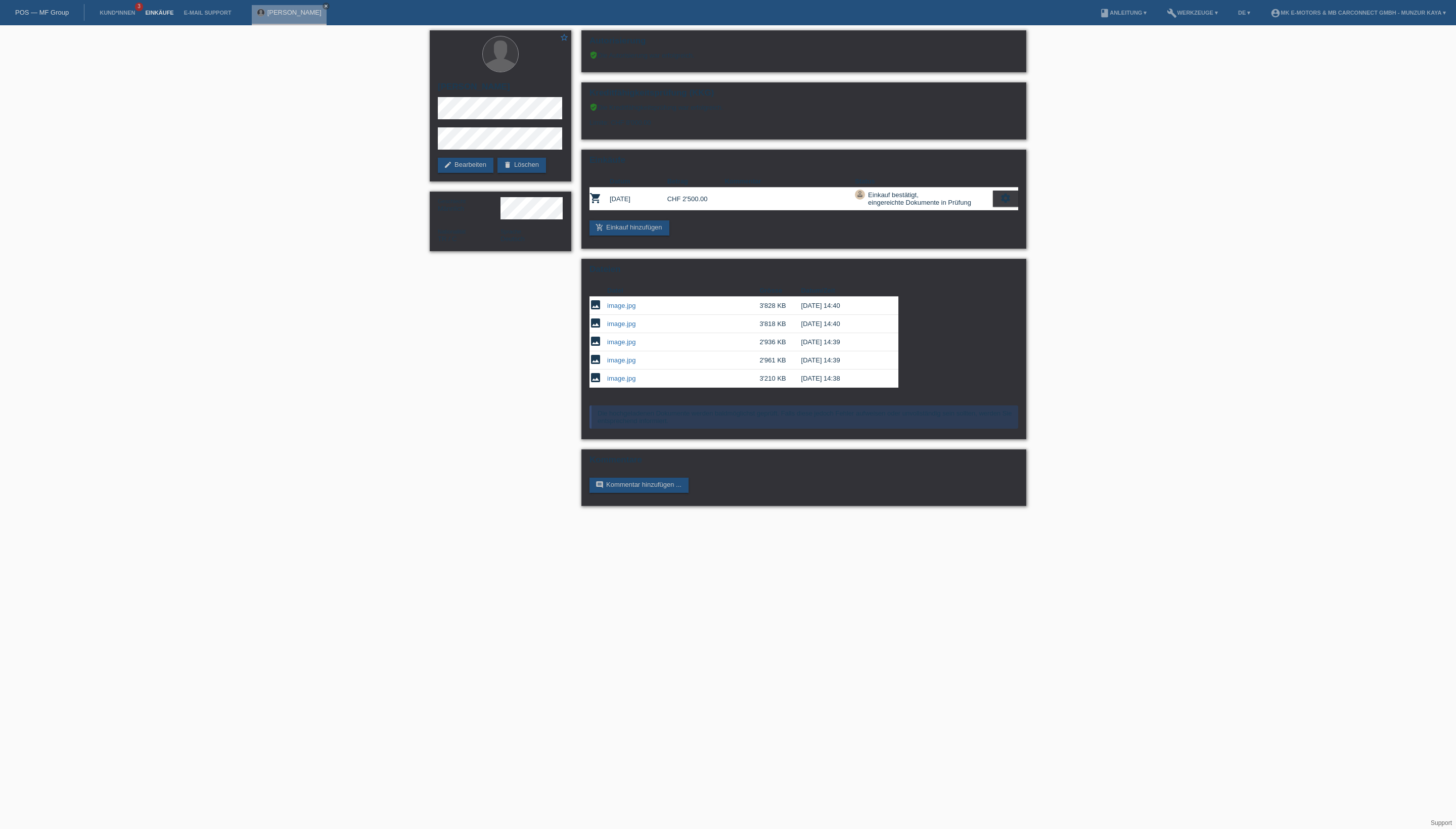
click at [179, 13] on link "Einkäufe" at bounding box center [159, 12] width 38 height 6
